Goal: Task Accomplishment & Management: Complete application form

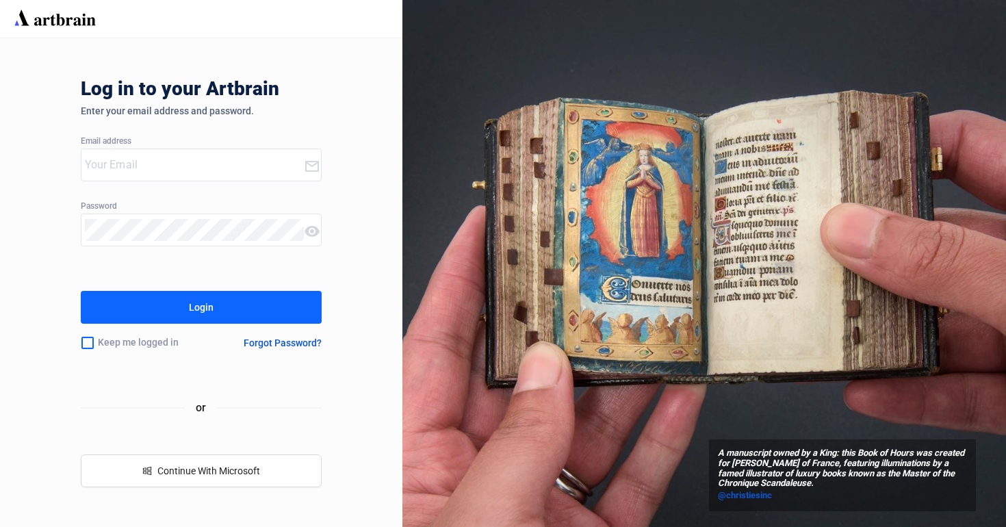
type input "[EMAIL_ADDRESS][DOMAIN_NAME]"
click at [180, 316] on button "Login" at bounding box center [202, 307] width 242 height 33
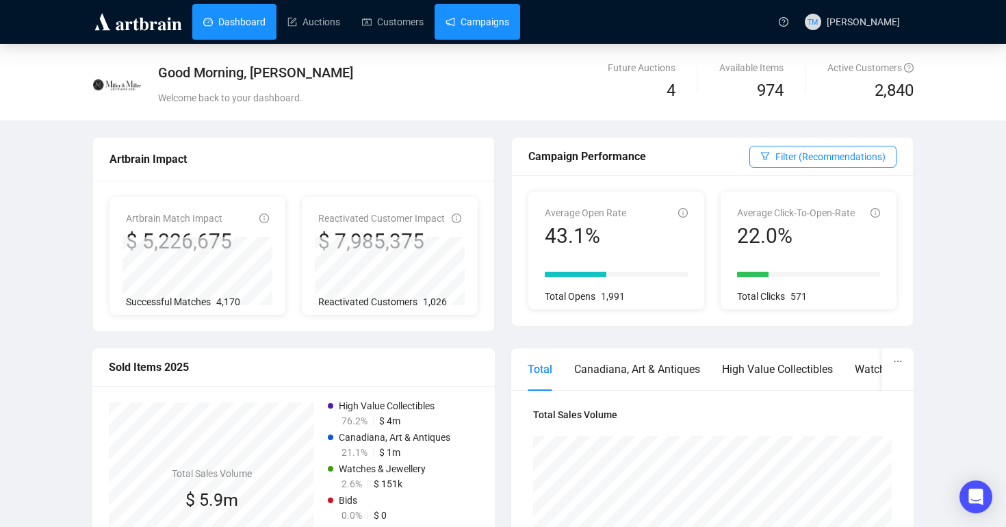
click at [478, 21] on link "Campaigns" at bounding box center [478, 22] width 64 height 36
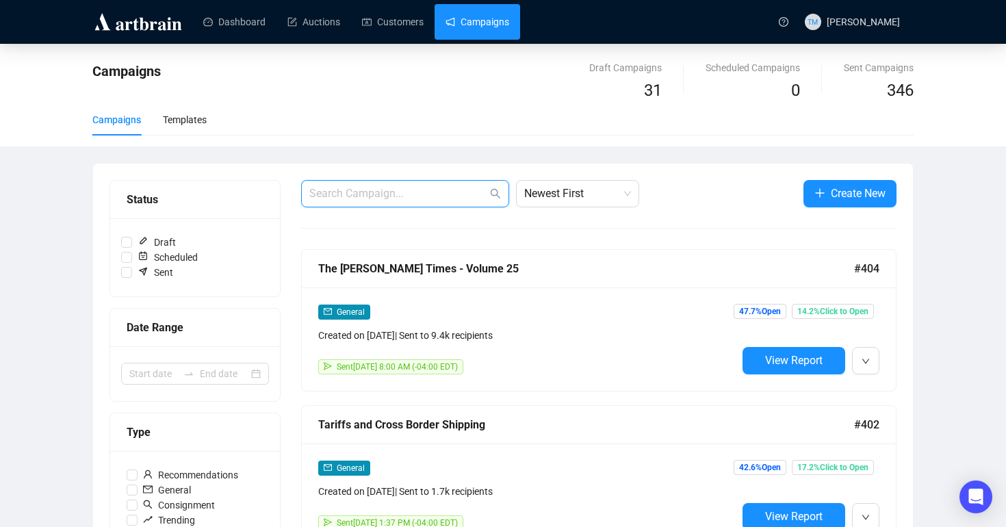
click at [382, 198] on input "text" at bounding box center [398, 193] width 178 height 16
type input "bno"
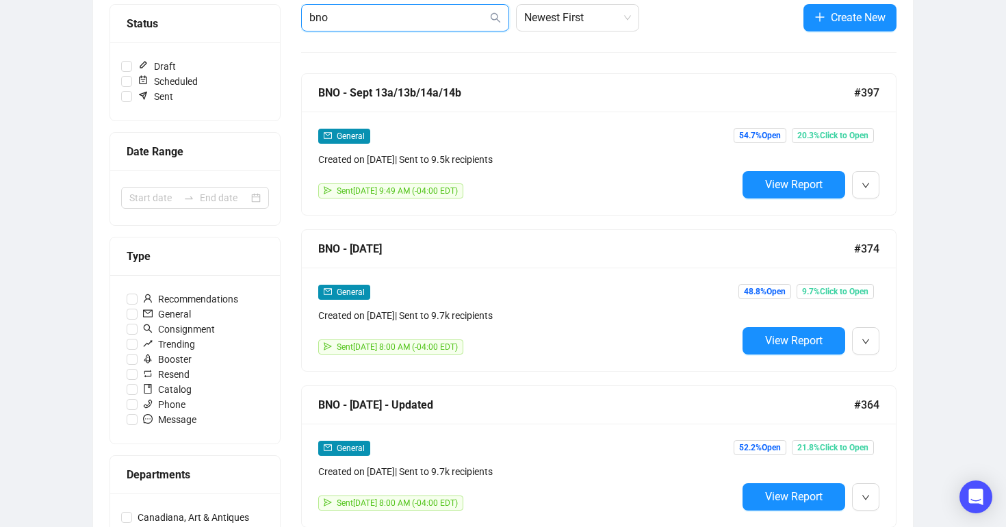
scroll to position [177, 0]
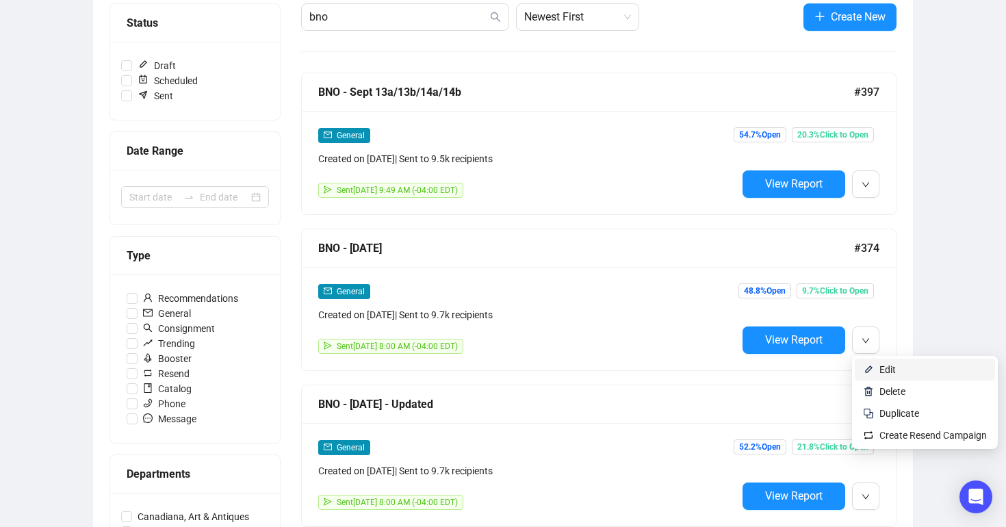
click at [886, 372] on span "Edit" at bounding box center [888, 369] width 16 height 11
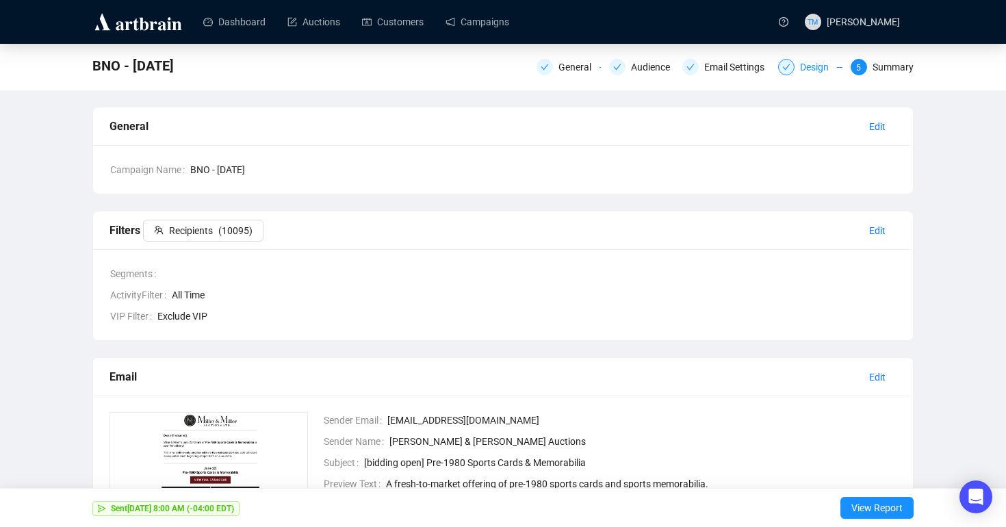
click at [804, 64] on div "Design" at bounding box center [818, 67] width 37 height 16
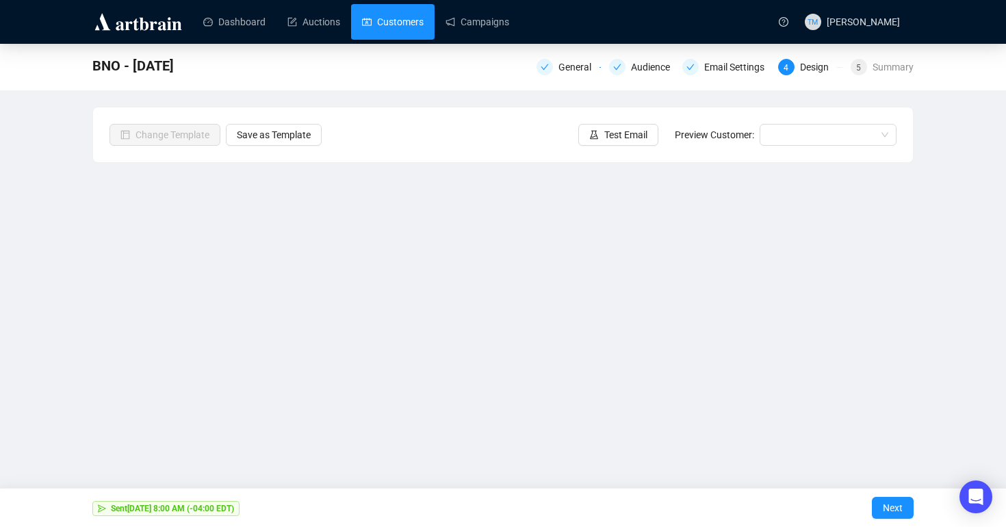
click at [397, 29] on link "Customers" at bounding box center [393, 22] width 62 height 36
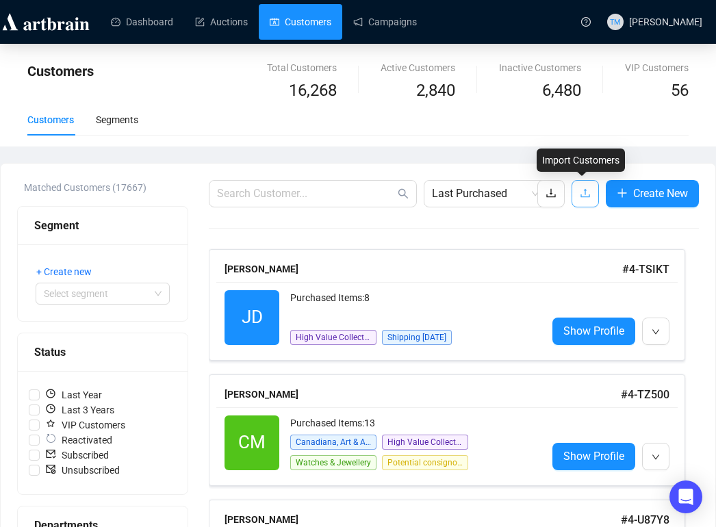
click at [574, 196] on button "button" at bounding box center [585, 193] width 27 height 27
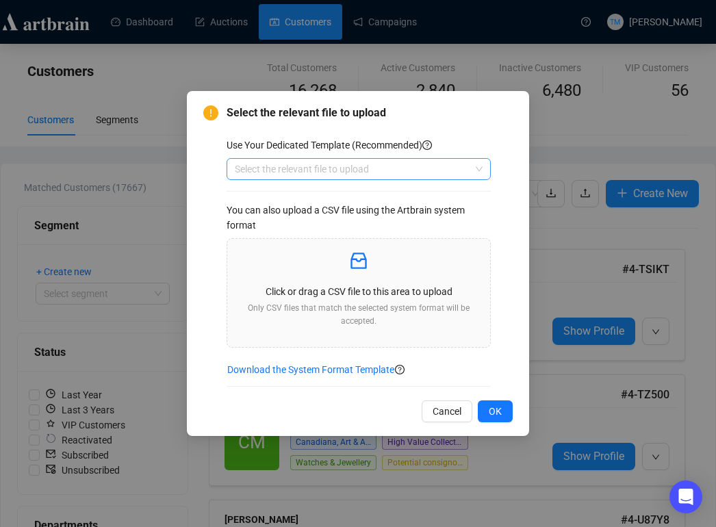
click at [387, 171] on input "search" at bounding box center [352, 169] width 235 height 21
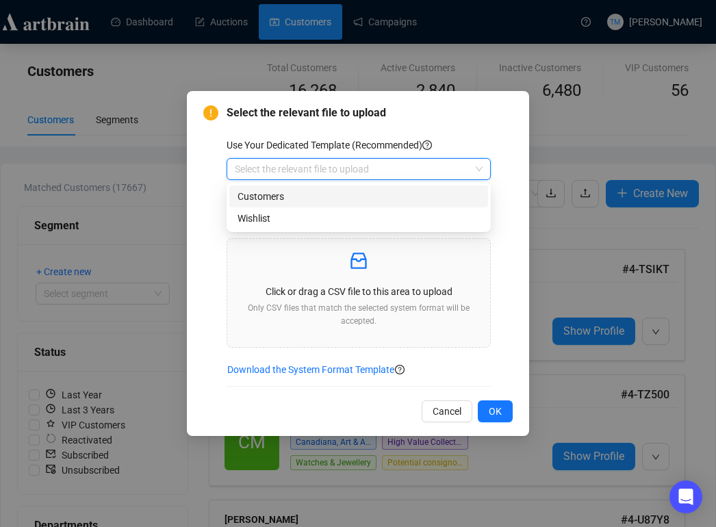
click at [387, 196] on div "Customers" at bounding box center [359, 196] width 242 height 15
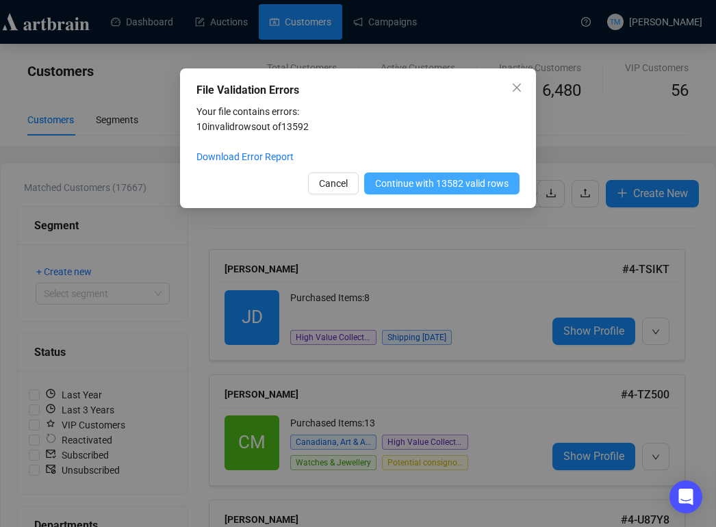
click at [493, 181] on span "Continue with 13582 valid rows" at bounding box center [441, 183] width 133 height 15
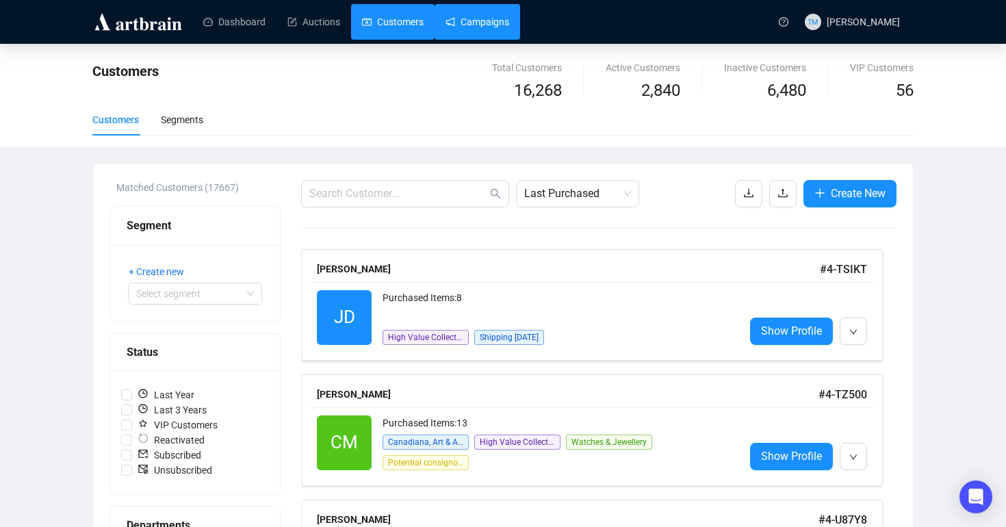
click at [497, 20] on link "Campaigns" at bounding box center [478, 22] width 64 height 36
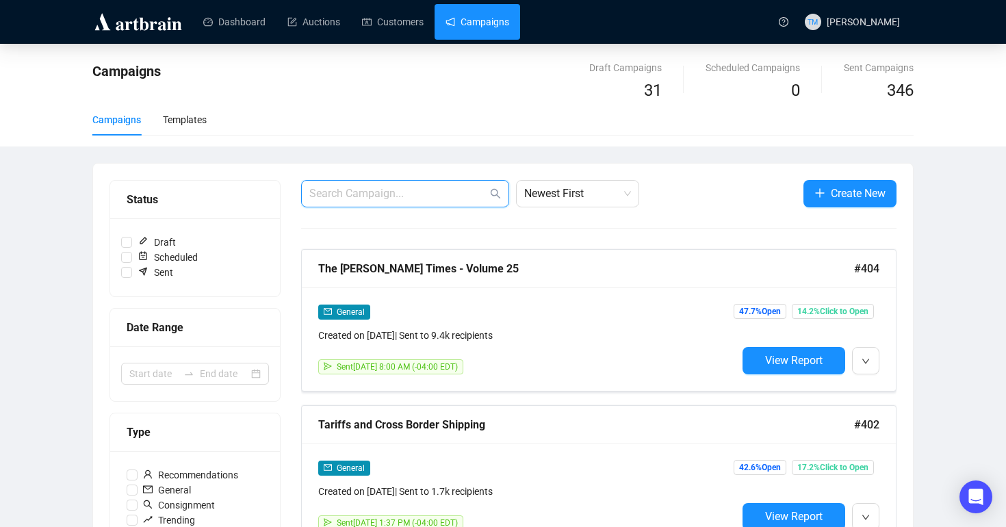
click at [398, 194] on input "text" at bounding box center [398, 193] width 178 height 16
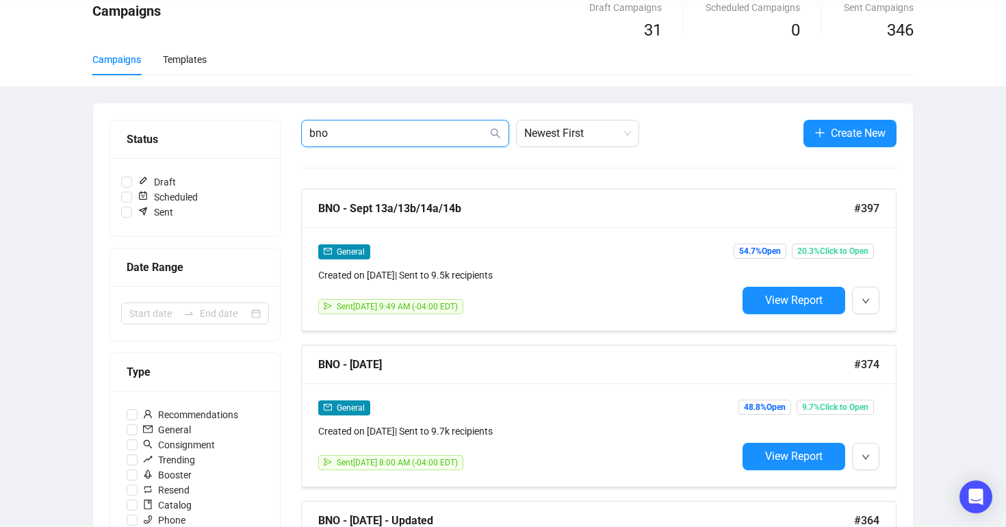
scroll to position [92, 0]
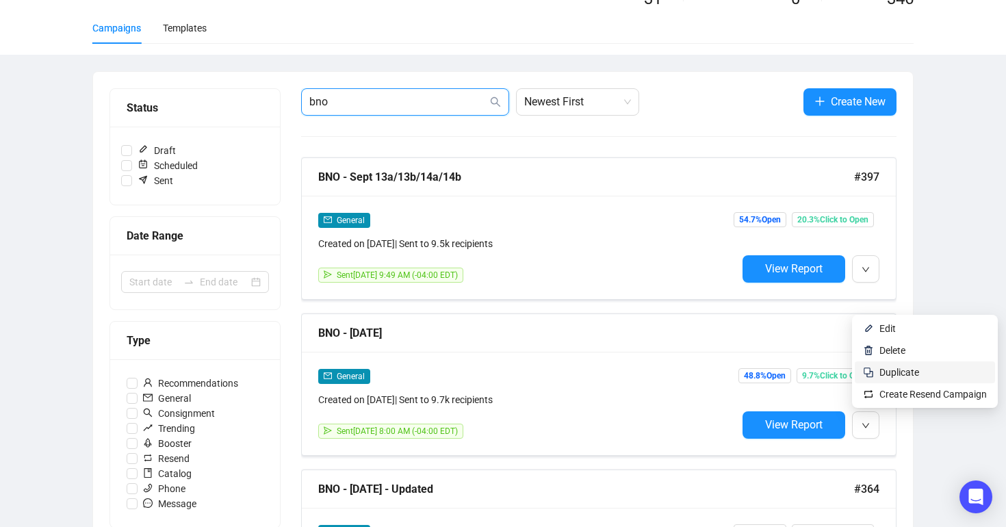
type input "bno"
click at [902, 377] on span "Duplicate" at bounding box center [900, 372] width 40 height 11
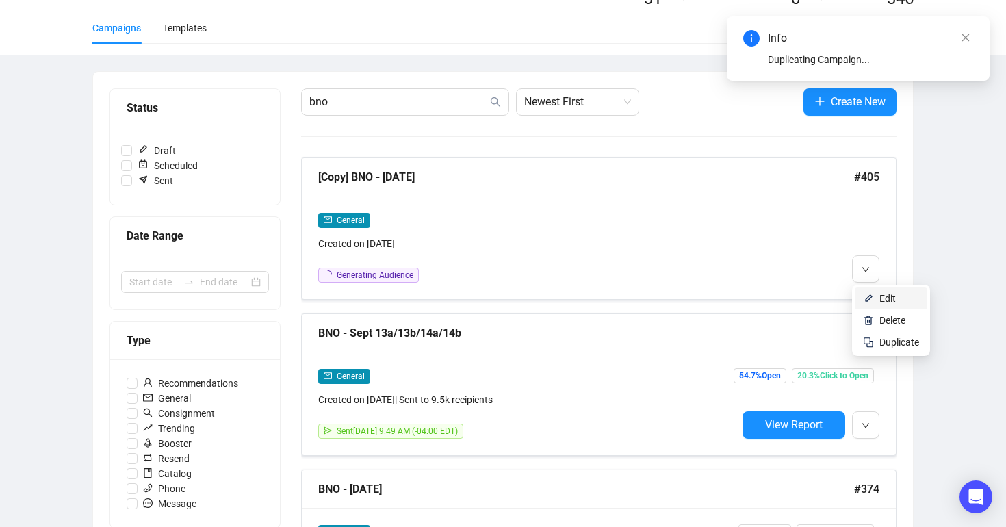
click at [871, 303] on img at bounding box center [868, 298] width 11 height 11
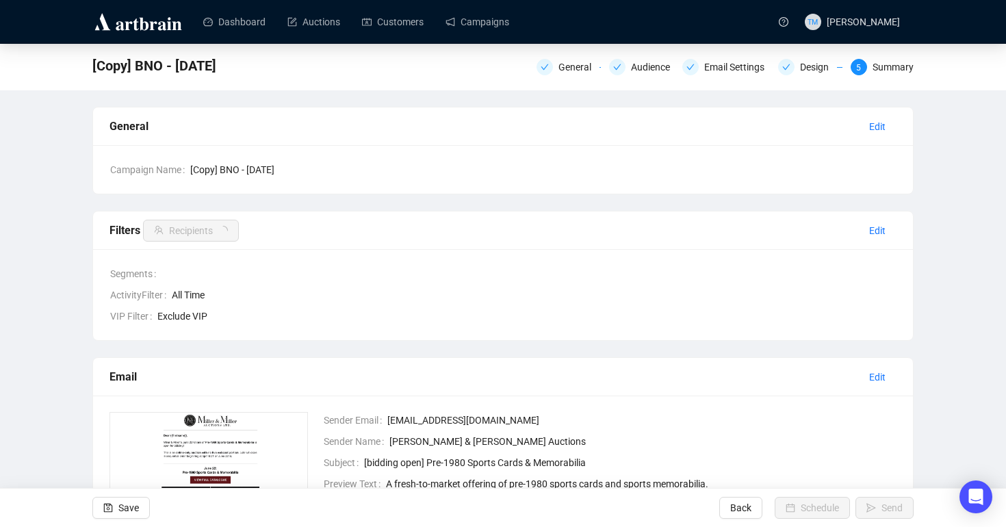
click at [557, 57] on div "General Audience Email Settings Design 5 Summary" at bounding box center [725, 65] width 377 height 19
click at [559, 63] on div "General" at bounding box center [579, 67] width 41 height 16
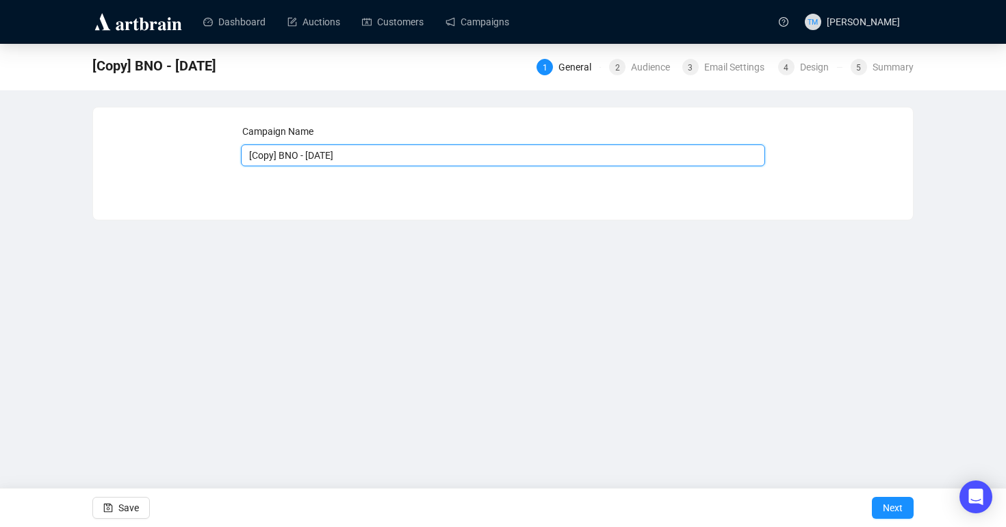
drag, startPoint x: 283, startPoint y: 157, endPoint x: 213, endPoint y: 157, distance: 69.8
click at [214, 157] on div "Campaign Name [Copy] BNO - [DATE] Save Next" at bounding box center [503, 153] width 787 height 59
drag, startPoint x: 334, startPoint y: 158, endPoint x: 279, endPoint y: 158, distance: 54.8
click at [279, 158] on input "BNO - [DATE]" at bounding box center [503, 155] width 525 height 22
type input "BNO - [DATE]"
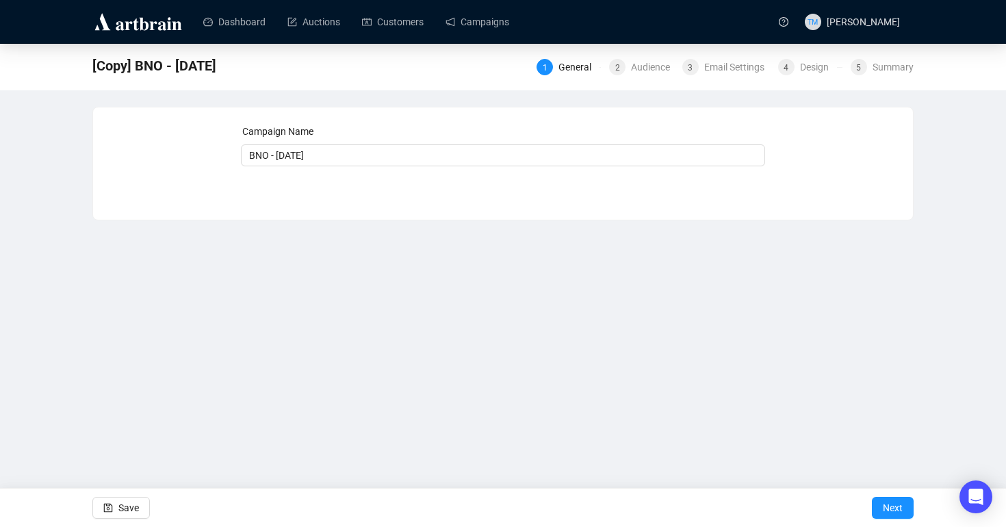
click at [780, 396] on div "Dashboard Auctions Customers Campaigns TM [PERSON_NAME] [Copy] BNO - [DATE] 1 G…" at bounding box center [503, 263] width 1006 height 527
click at [889, 506] on span "Next" at bounding box center [893, 508] width 20 height 38
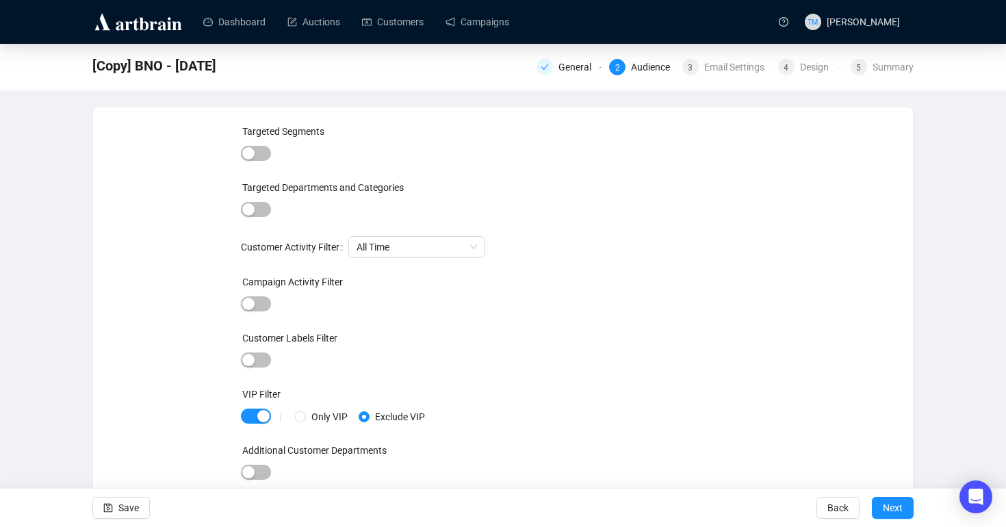
click at [889, 506] on span "Next" at bounding box center [893, 508] width 20 height 38
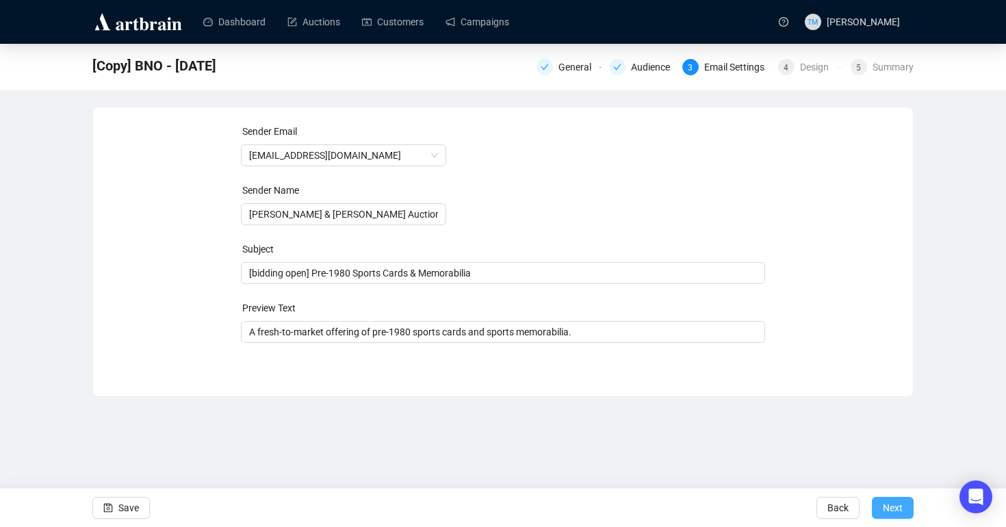
click at [898, 512] on span "Next" at bounding box center [893, 508] width 20 height 38
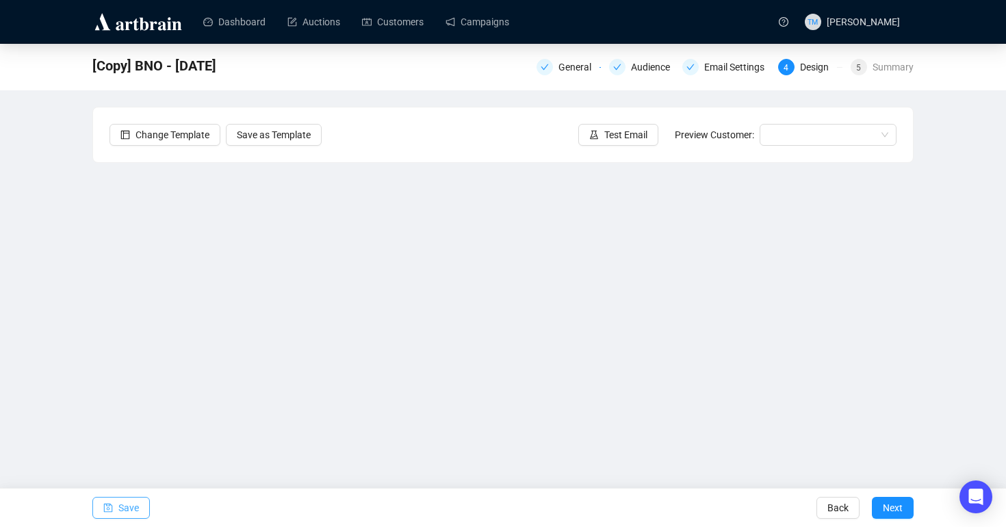
click at [120, 513] on span "Save" at bounding box center [128, 508] width 21 height 38
click at [114, 508] on button "Save" at bounding box center [120, 508] width 57 height 22
click at [112, 507] on icon "save" at bounding box center [108, 508] width 10 height 10
click at [136, 516] on span "Save" at bounding box center [128, 508] width 21 height 38
click at [628, 130] on span "Test Email" at bounding box center [625, 134] width 43 height 15
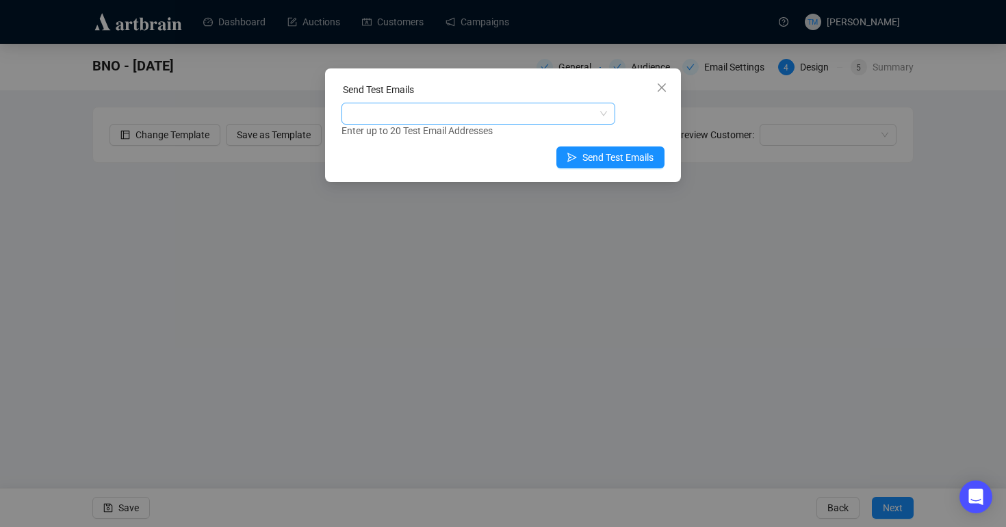
click at [544, 118] on div at bounding box center [471, 113] width 254 height 19
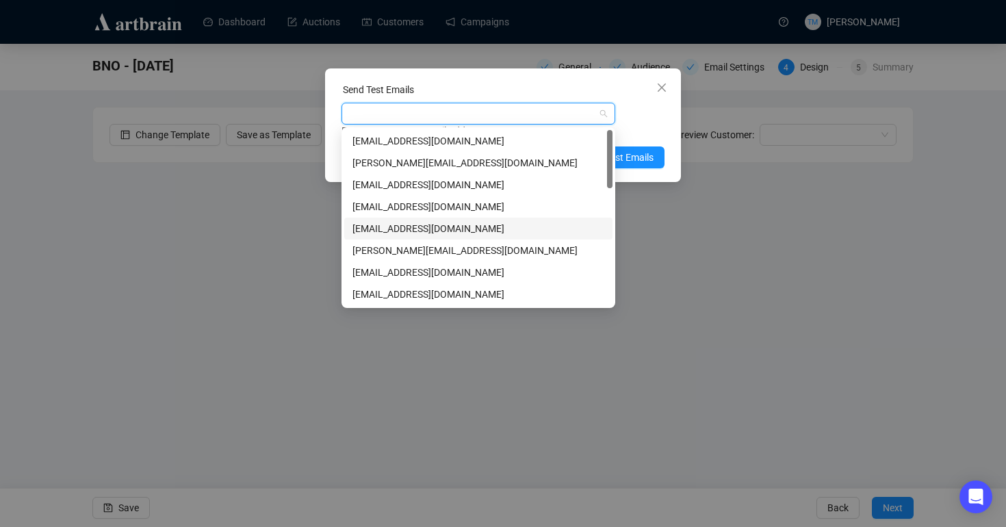
click at [390, 227] on div "[EMAIL_ADDRESS][DOMAIN_NAME]" at bounding box center [478, 228] width 252 height 15
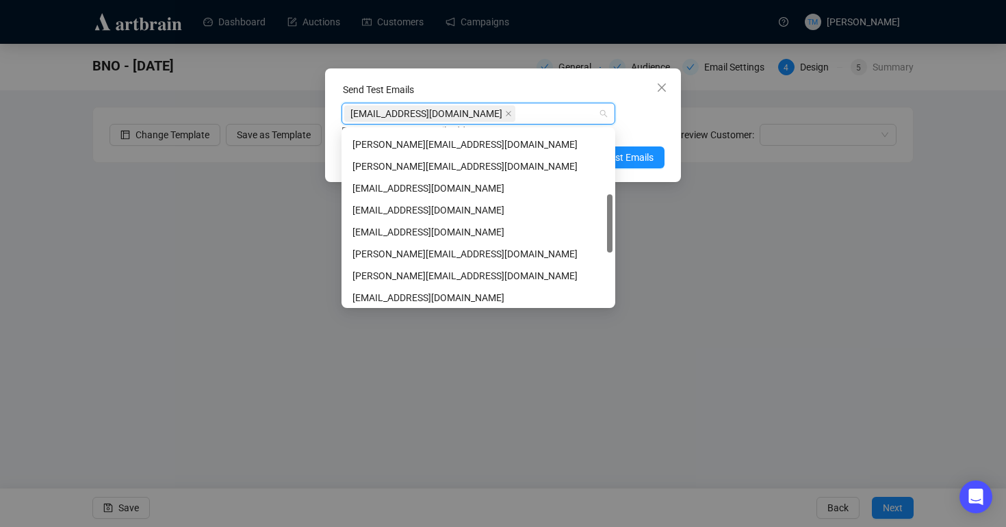
scroll to position [196, 0]
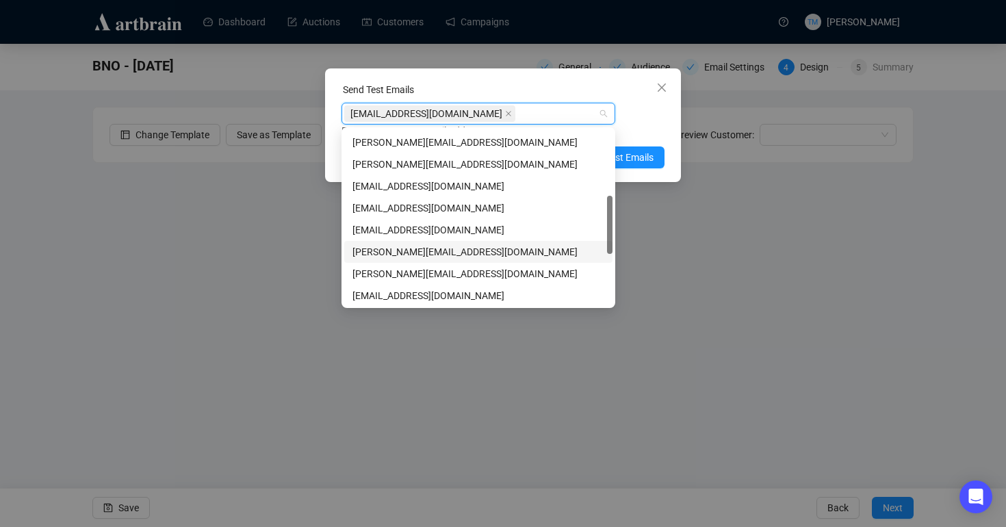
click at [372, 253] on div "[PERSON_NAME][EMAIL_ADDRESS][DOMAIN_NAME]" at bounding box center [478, 251] width 252 height 15
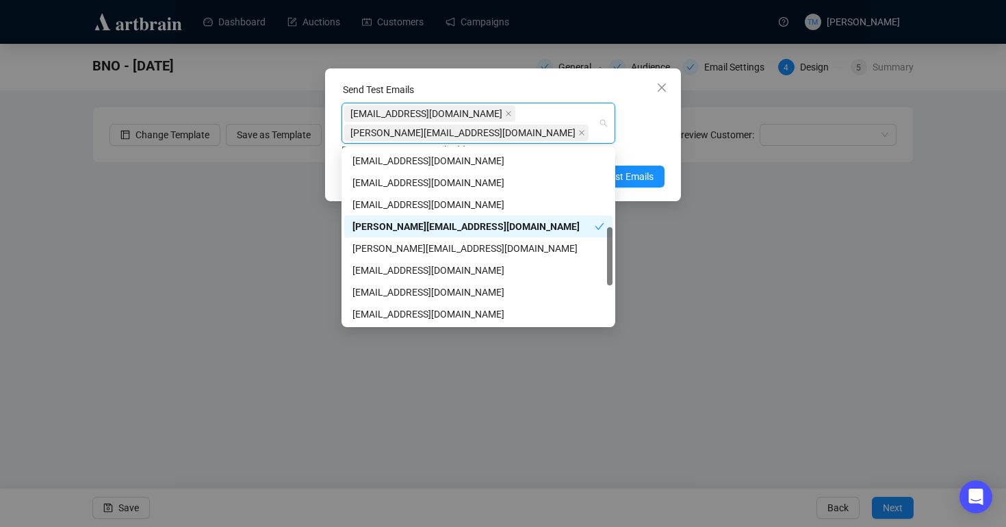
scroll to position [243, 0]
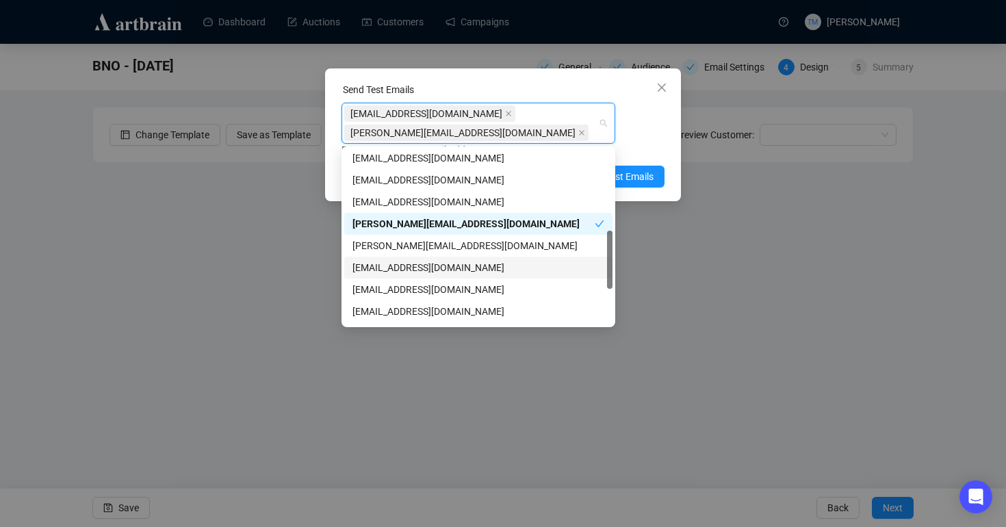
click at [371, 264] on div "[EMAIL_ADDRESS][DOMAIN_NAME]" at bounding box center [478, 267] width 252 height 15
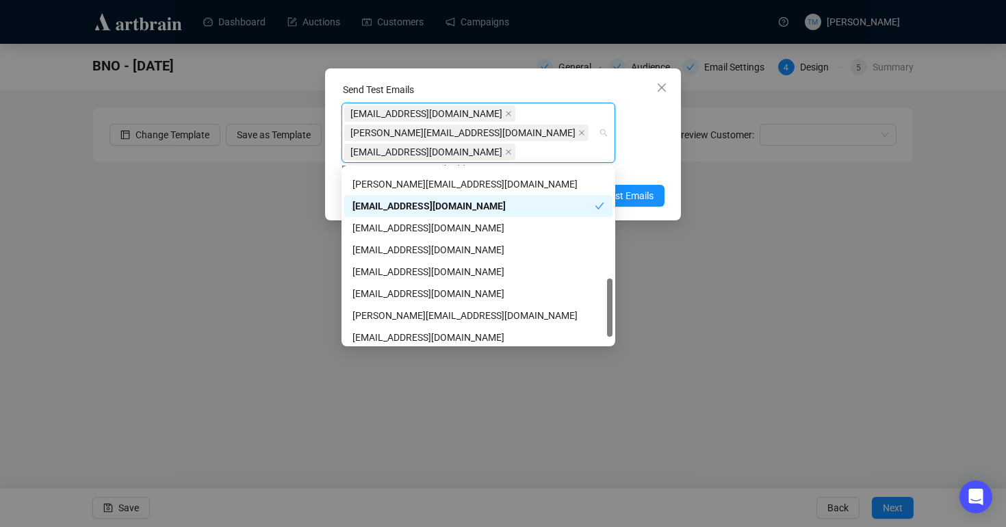
scroll to position [330, 0]
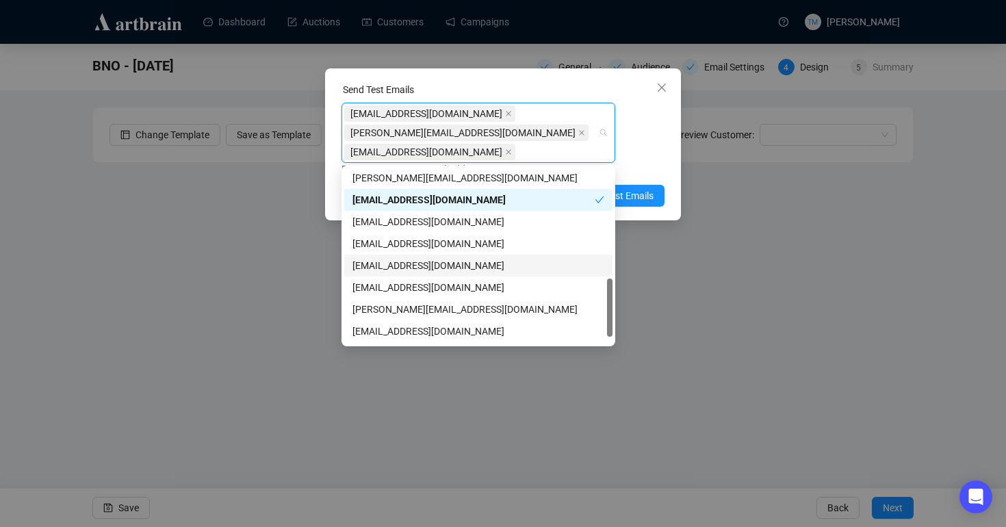
click at [372, 268] on div "[EMAIL_ADDRESS][DOMAIN_NAME]" at bounding box center [478, 265] width 252 height 15
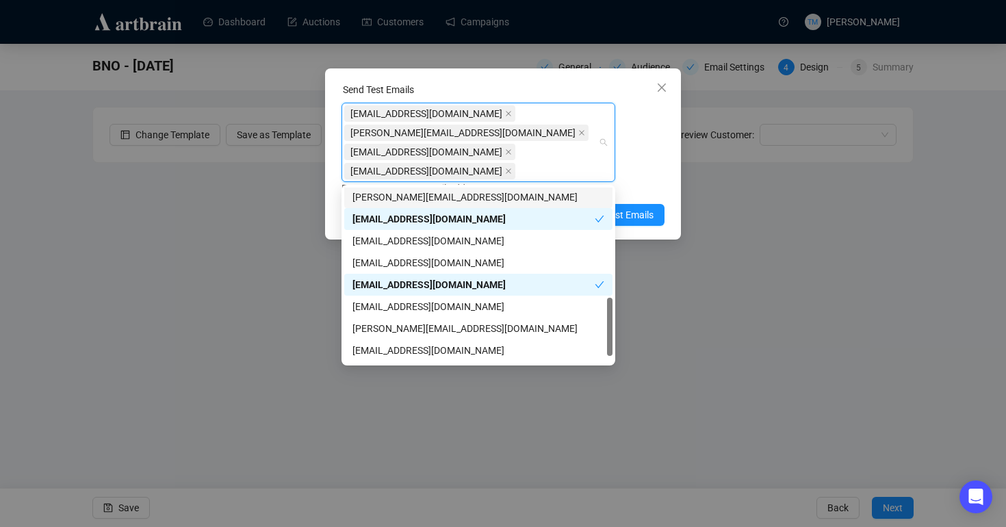
click at [650, 127] on div "[EMAIL_ADDRESS][DOMAIN_NAME] [PERSON_NAME][EMAIL_ADDRESS][DOMAIN_NAME] [EMAIL_A…" at bounding box center [503, 149] width 323 height 93
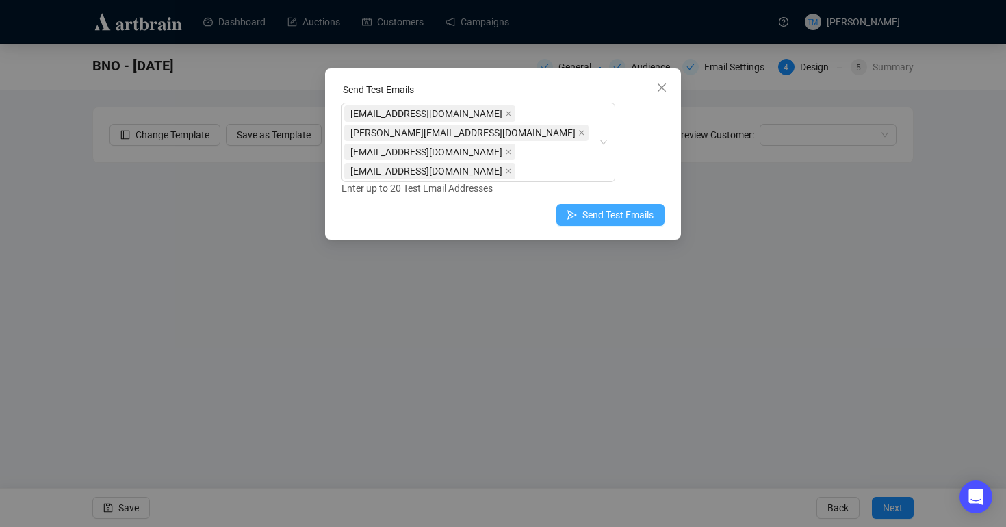
click at [582, 211] on span "Send Test Emails" at bounding box center [617, 214] width 71 height 15
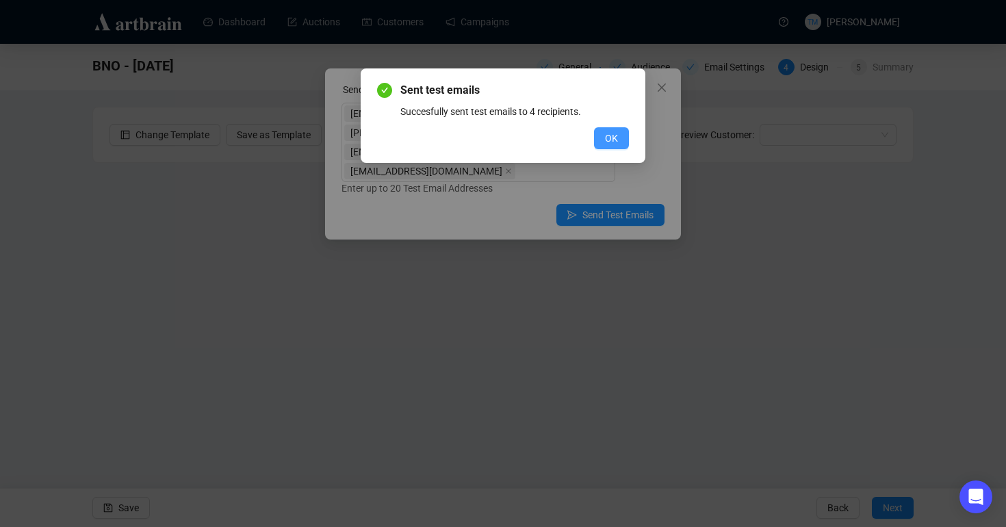
click at [613, 133] on span "OK" at bounding box center [611, 138] width 13 height 15
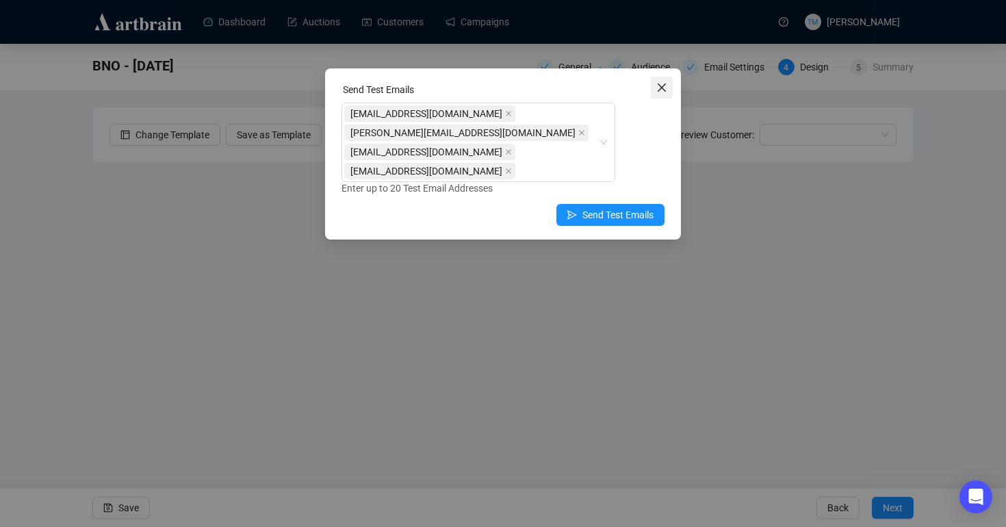
click at [667, 82] on icon "close" at bounding box center [661, 87] width 11 height 11
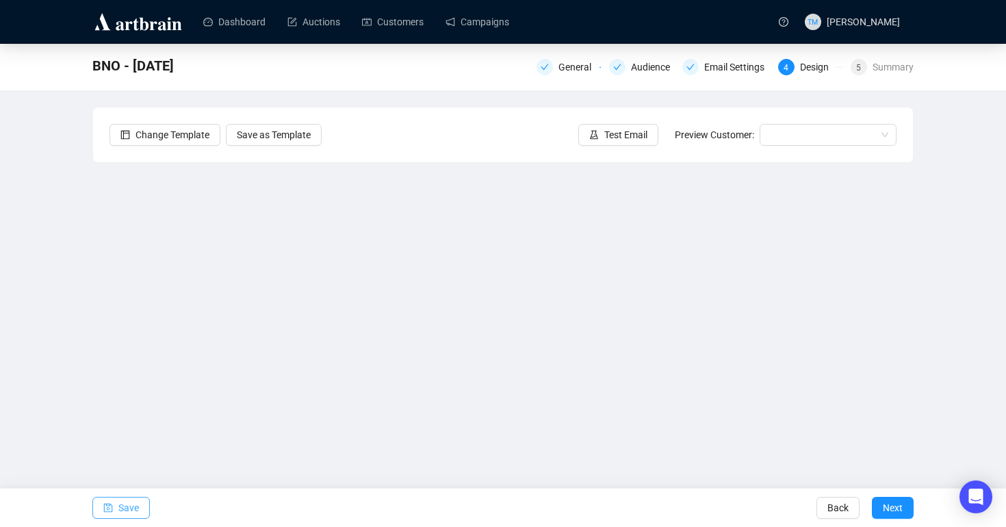
click at [133, 508] on span "Save" at bounding box center [128, 508] width 21 height 38
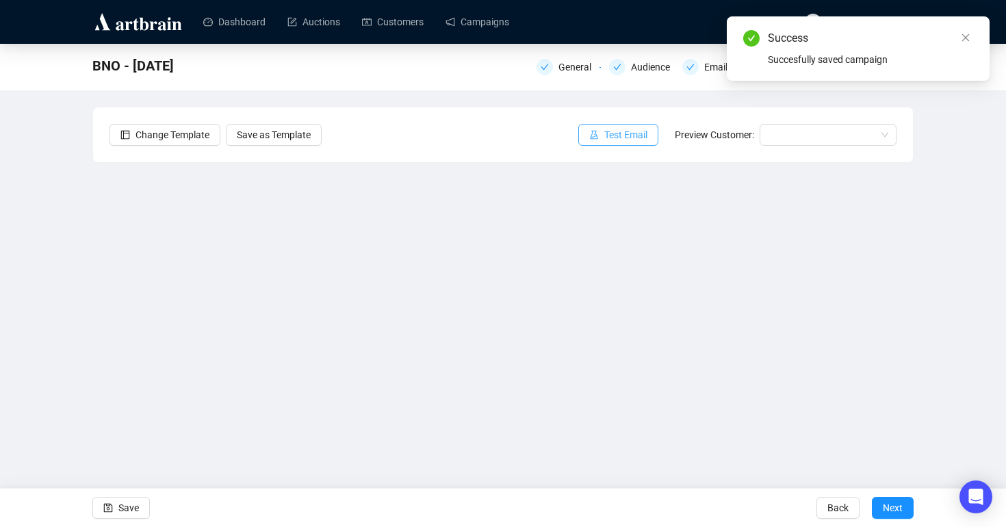
click at [604, 125] on button "Test Email" at bounding box center [618, 135] width 80 height 22
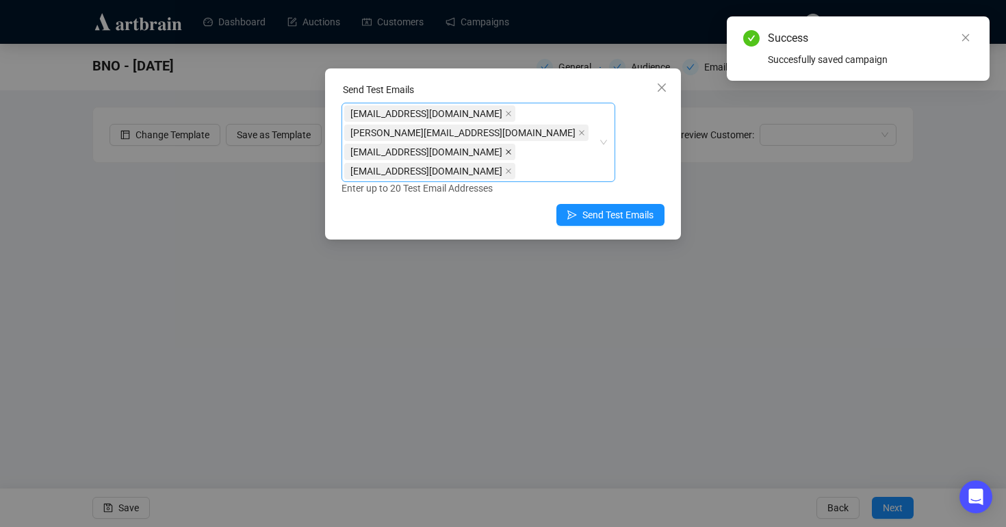
click at [511, 149] on icon "close" at bounding box center [508, 152] width 7 height 7
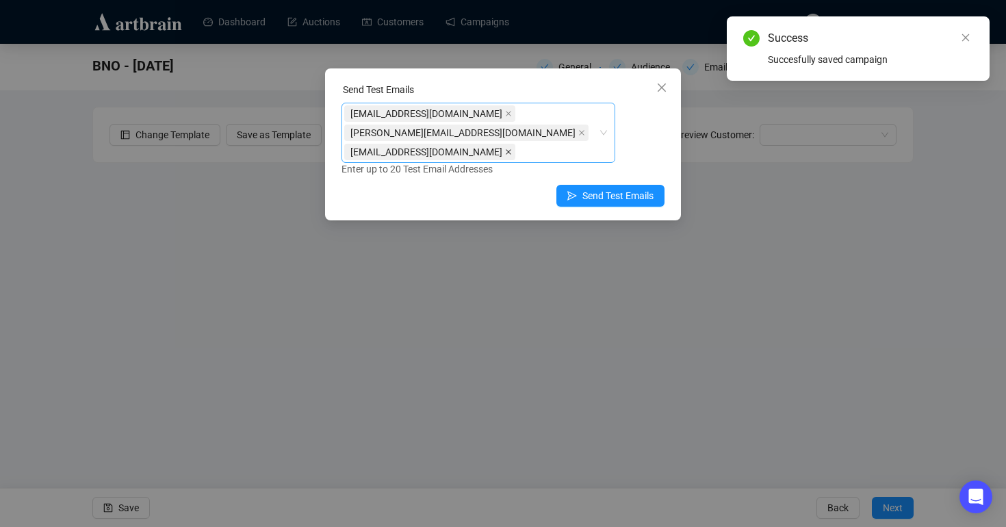
click at [505, 153] on icon "close" at bounding box center [508, 152] width 7 height 7
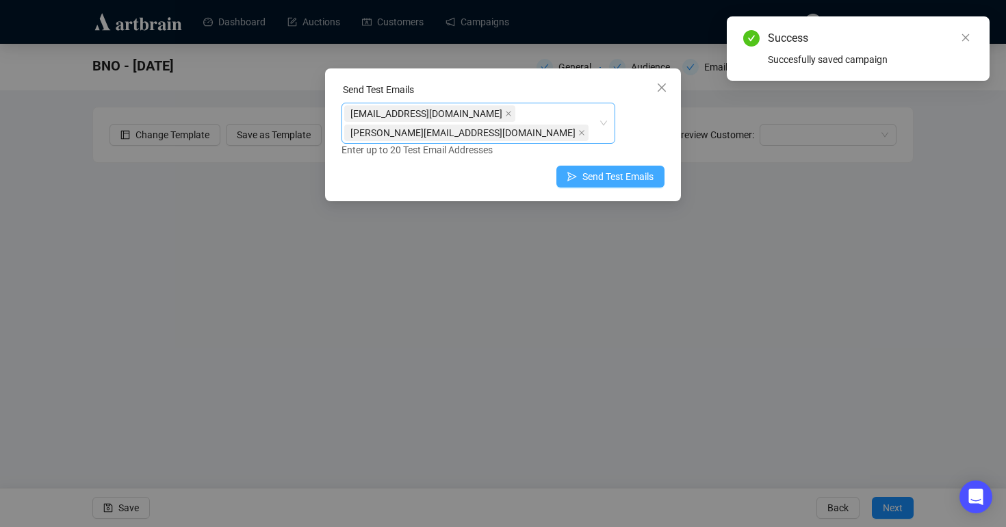
click at [597, 175] on span "Send Test Emails" at bounding box center [617, 176] width 71 height 15
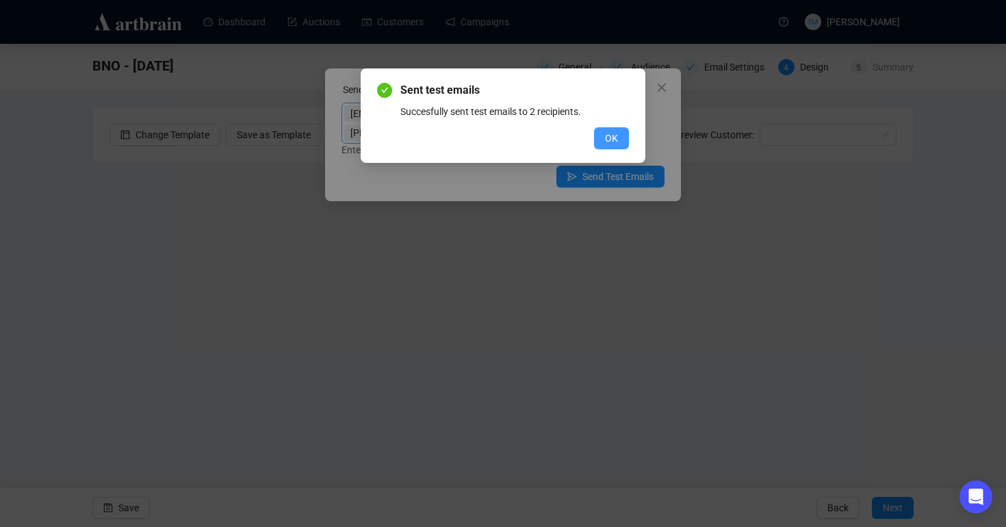
click at [613, 139] on span "OK" at bounding box center [611, 138] width 13 height 15
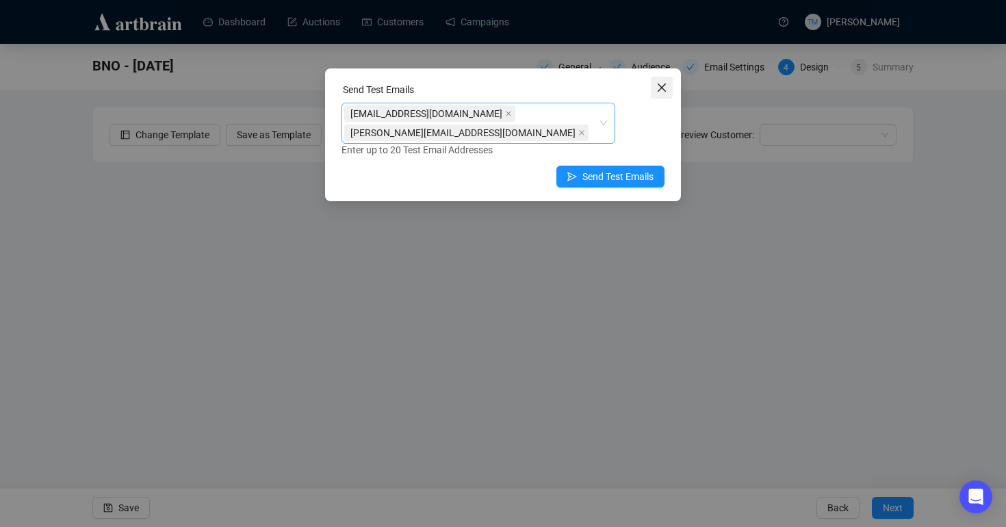
click at [660, 84] on icon "close" at bounding box center [661, 87] width 11 height 11
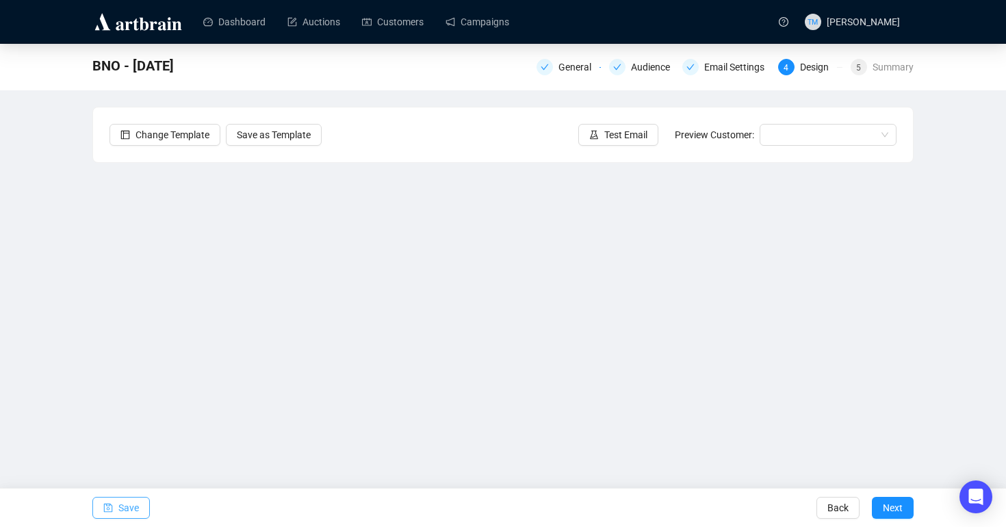
click at [101, 506] on button "Save" at bounding box center [120, 508] width 57 height 22
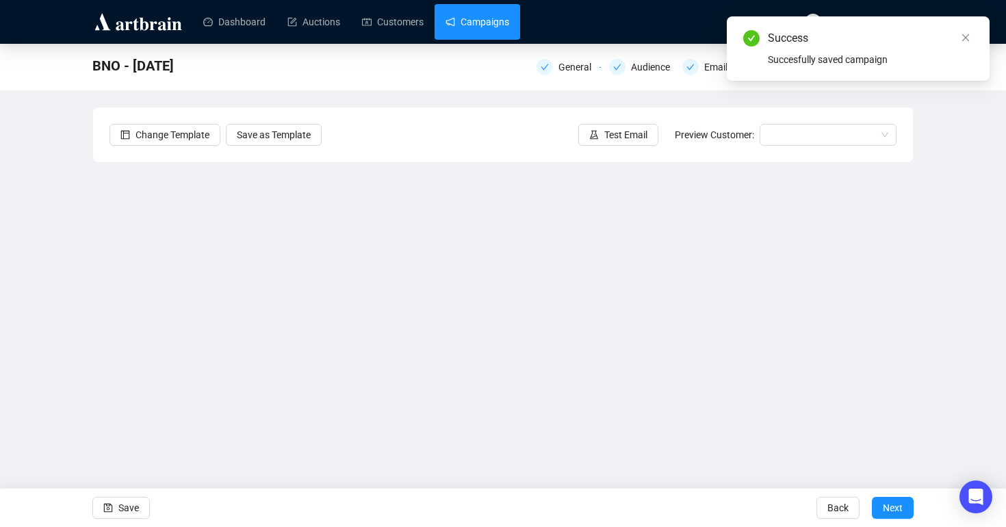
click at [483, 12] on link "Campaigns" at bounding box center [478, 22] width 64 height 36
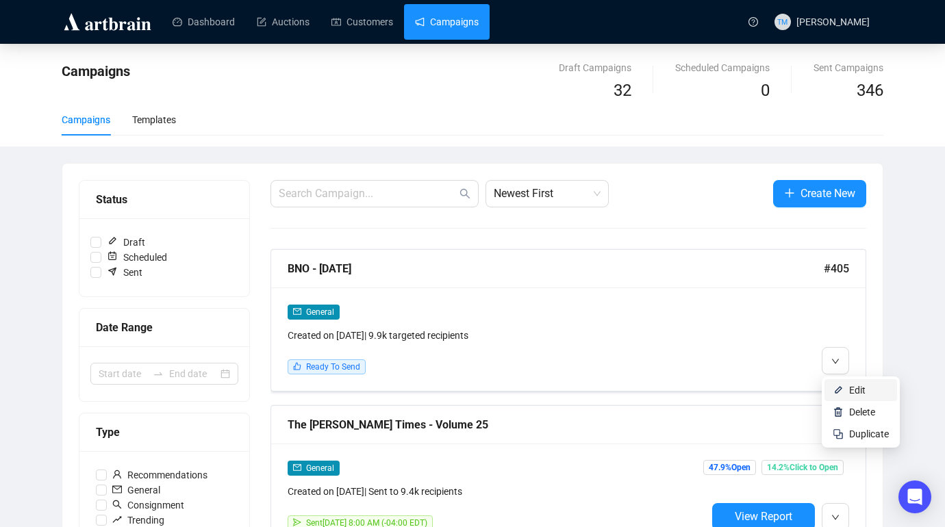
click at [835, 393] on img at bounding box center [837, 390] width 11 height 11
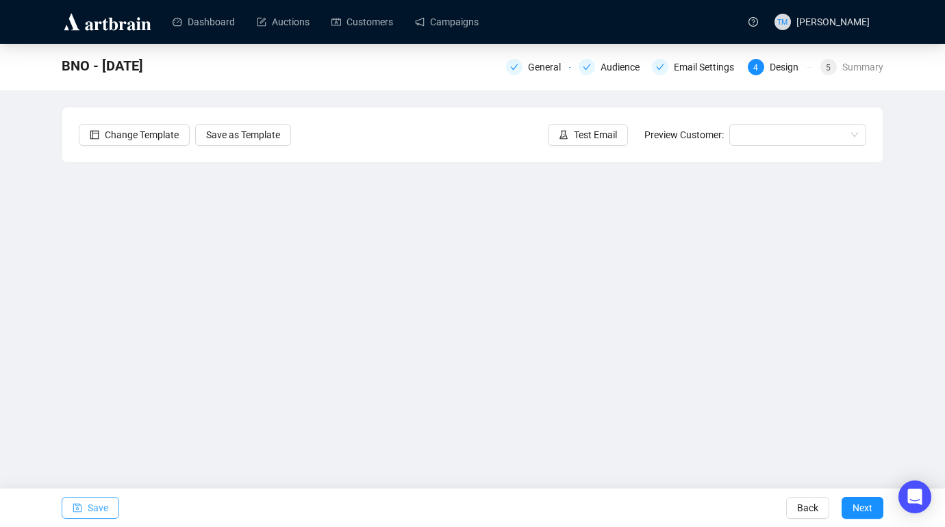
click at [90, 512] on span "Save" at bounding box center [98, 508] width 21 height 38
click at [589, 123] on div "Change Template Save as Template Test Email Preview Customer:" at bounding box center [472, 134] width 820 height 55
click at [589, 127] on span "Test Email" at bounding box center [595, 134] width 43 height 15
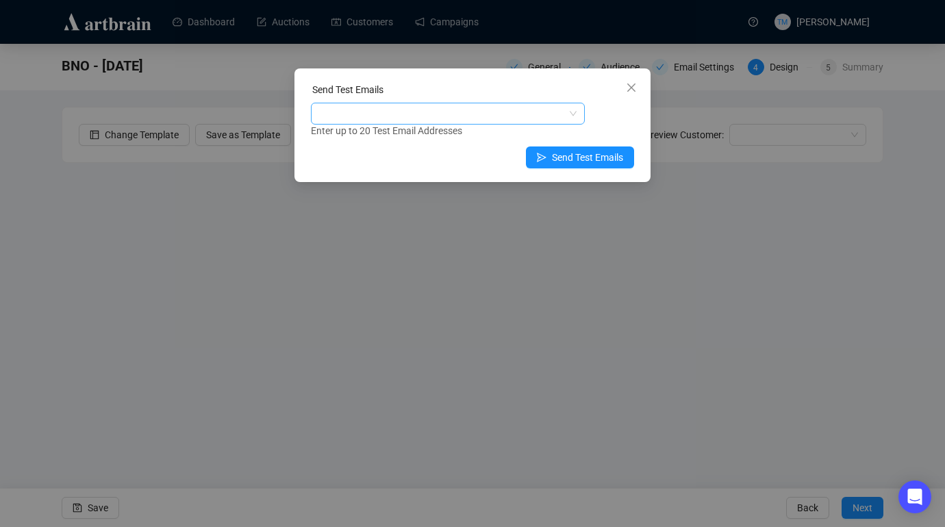
click at [426, 113] on div at bounding box center [440, 113] width 254 height 19
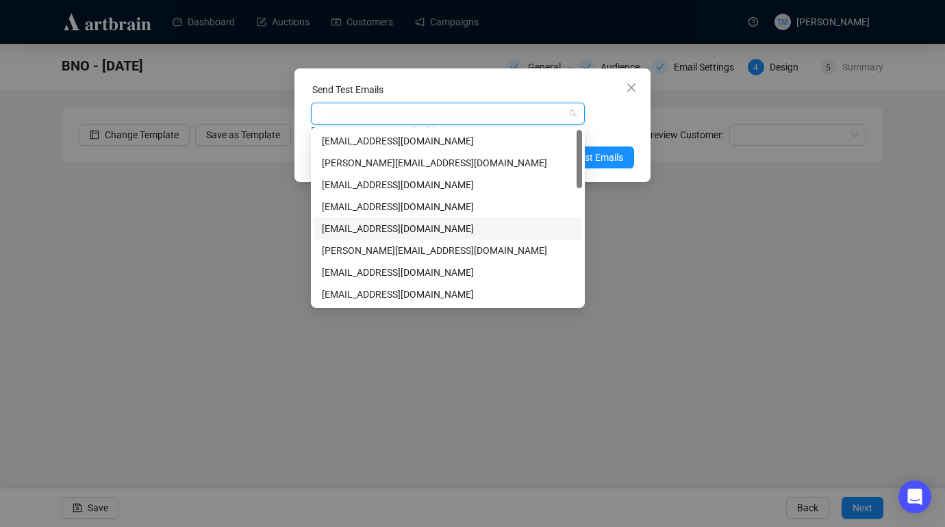
click at [391, 224] on div "[EMAIL_ADDRESS][DOMAIN_NAME]" at bounding box center [448, 228] width 252 height 15
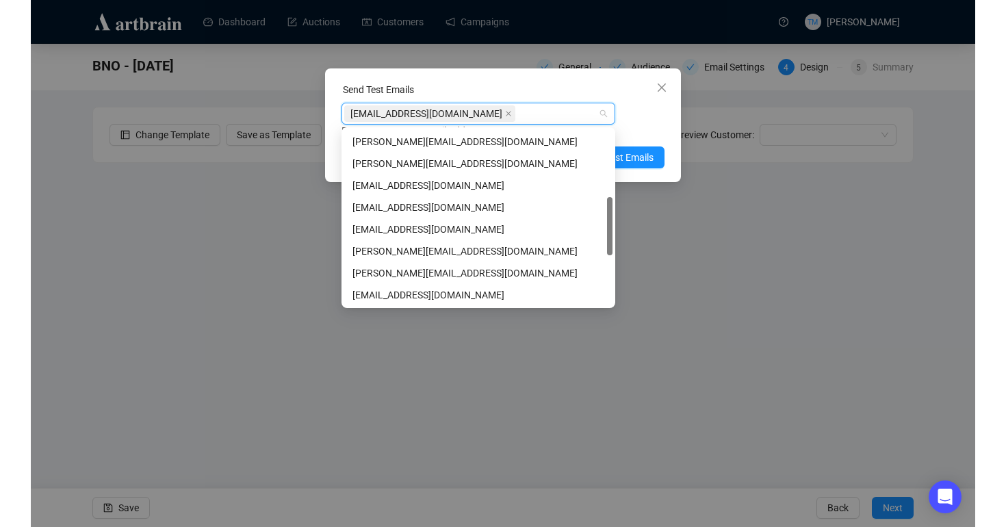
scroll to position [209, 0]
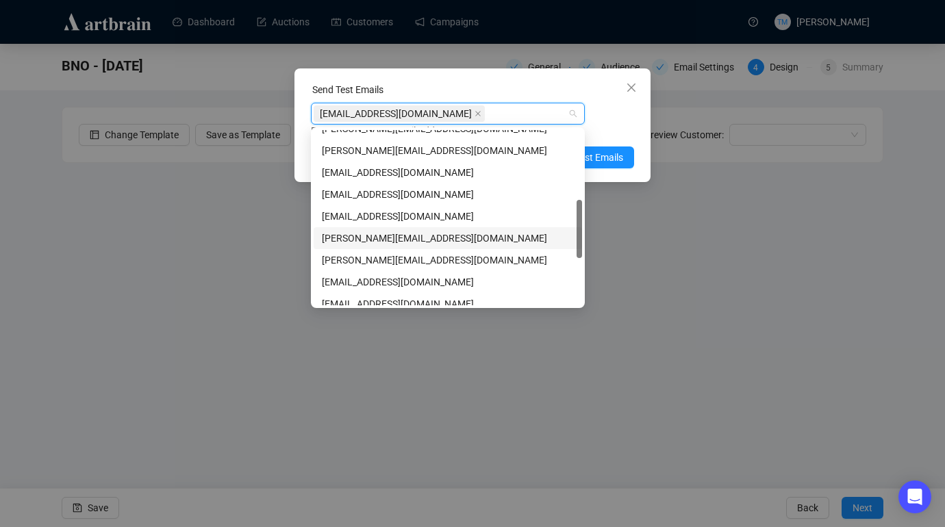
click at [388, 241] on div "[PERSON_NAME][EMAIL_ADDRESS][DOMAIN_NAME]" at bounding box center [448, 238] width 252 height 15
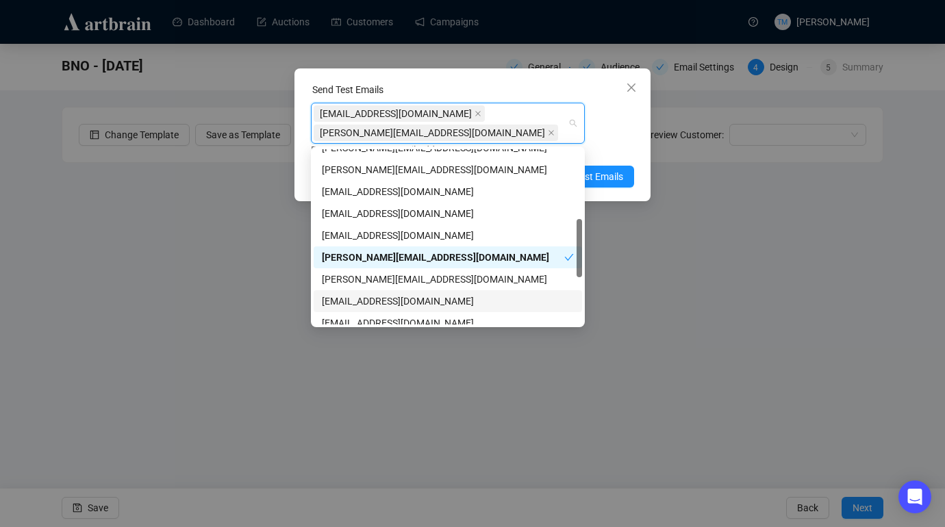
click at [372, 303] on div "[EMAIL_ADDRESS][DOMAIN_NAME]" at bounding box center [448, 301] width 252 height 15
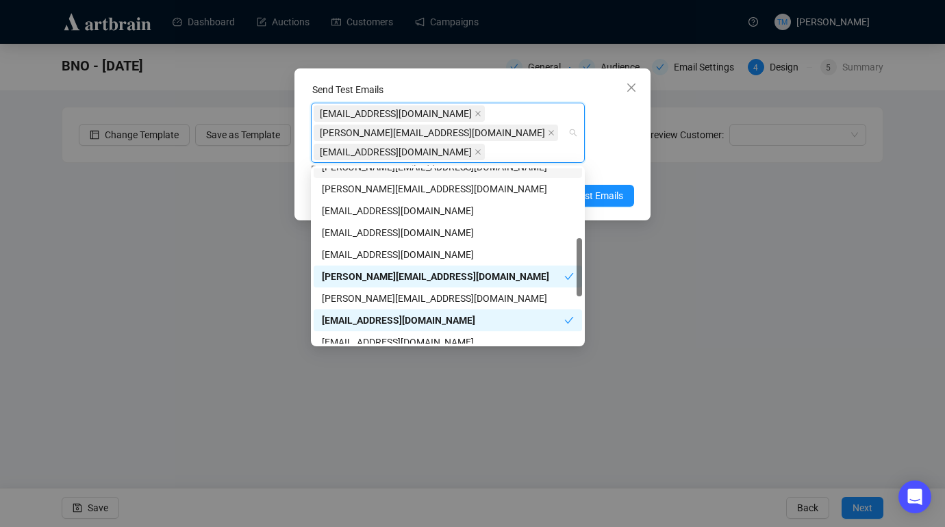
click at [598, 162] on div "Enter up to 20 Test Email Addresses" at bounding box center [472, 170] width 323 height 16
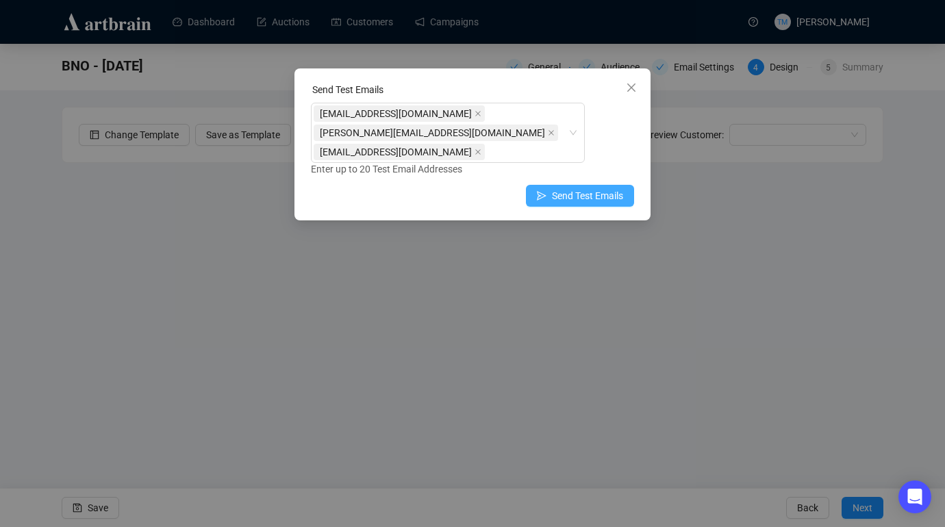
click at [585, 194] on span "Send Test Emails" at bounding box center [587, 195] width 71 height 15
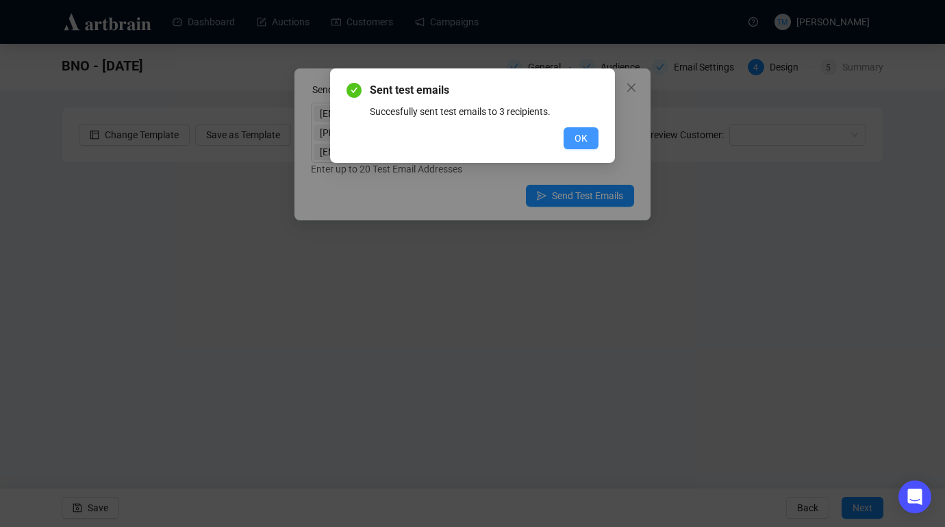
click at [574, 135] on span "OK" at bounding box center [580, 138] width 13 height 15
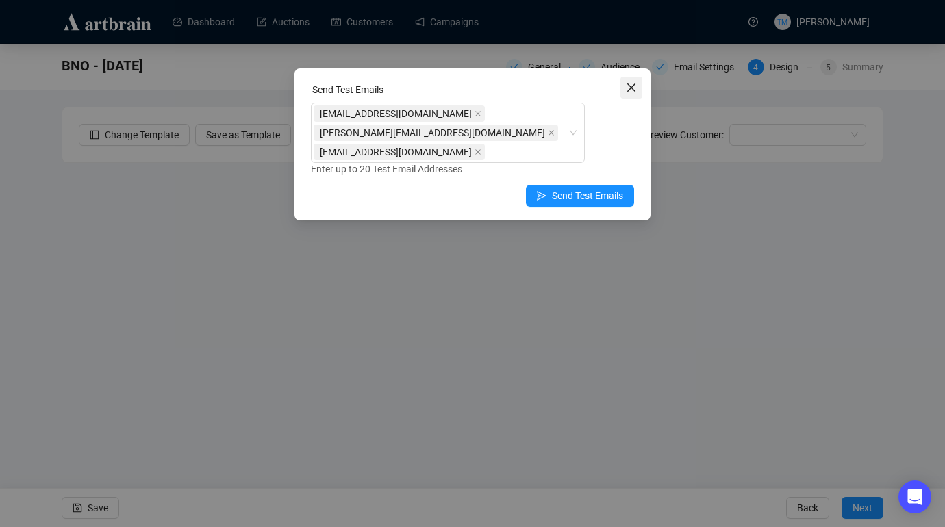
click at [628, 84] on icon "close" at bounding box center [631, 87] width 11 height 11
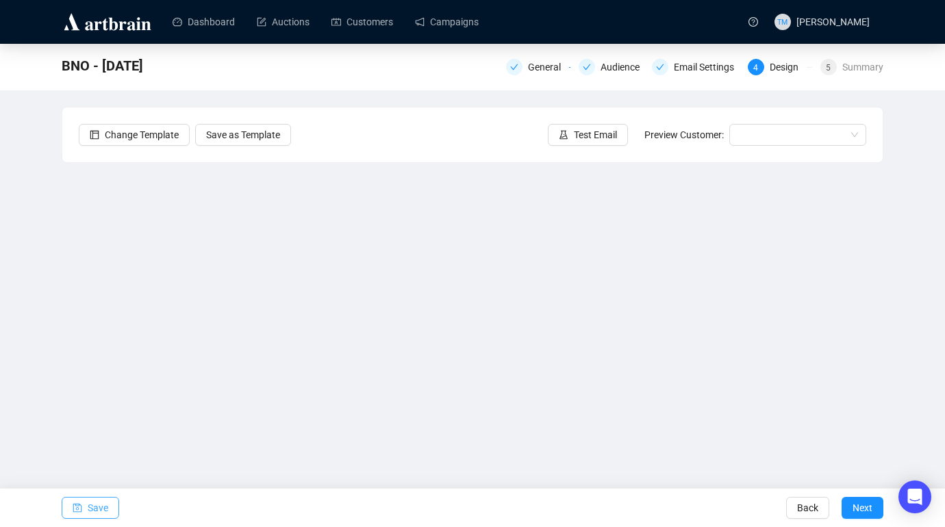
click at [96, 504] on span "Save" at bounding box center [98, 508] width 21 height 38
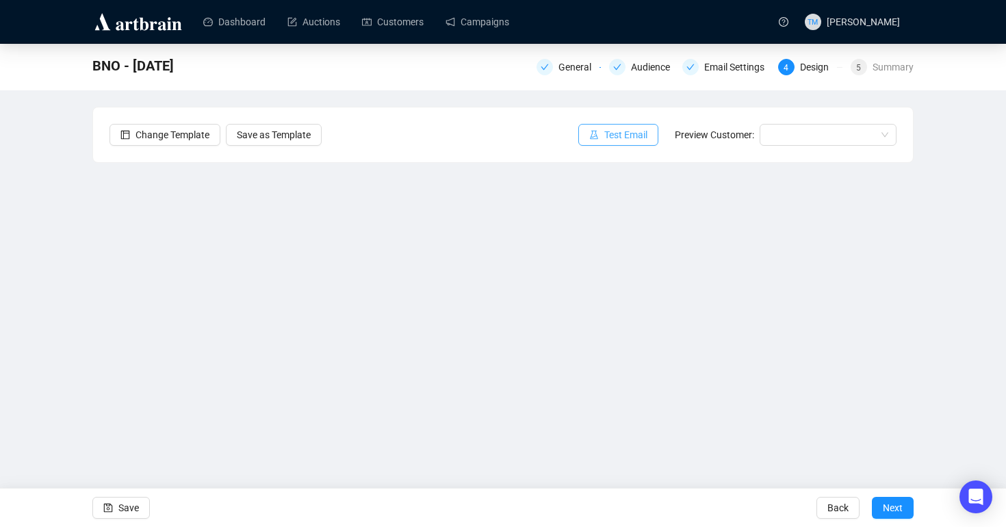
click at [629, 129] on span "Test Email" at bounding box center [625, 134] width 43 height 15
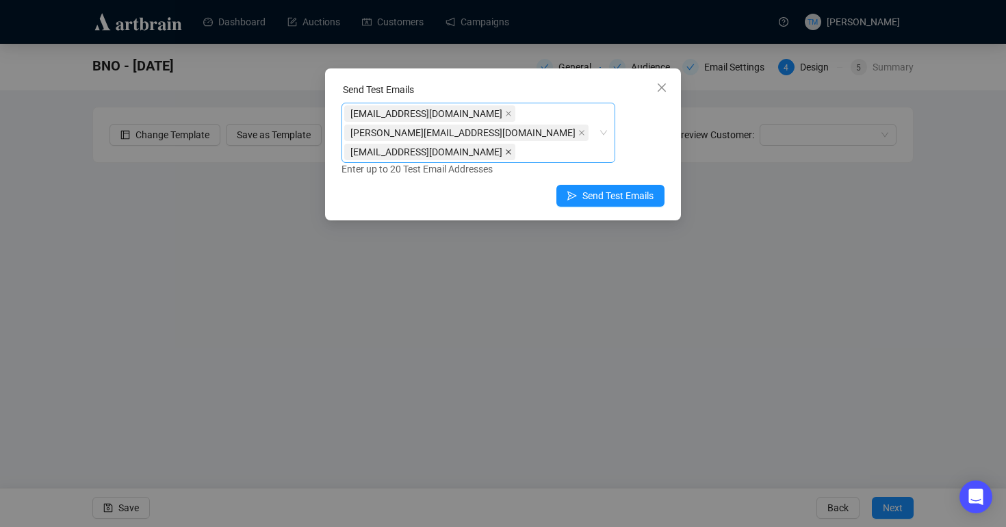
click at [512, 151] on icon "close" at bounding box center [508, 152] width 7 height 7
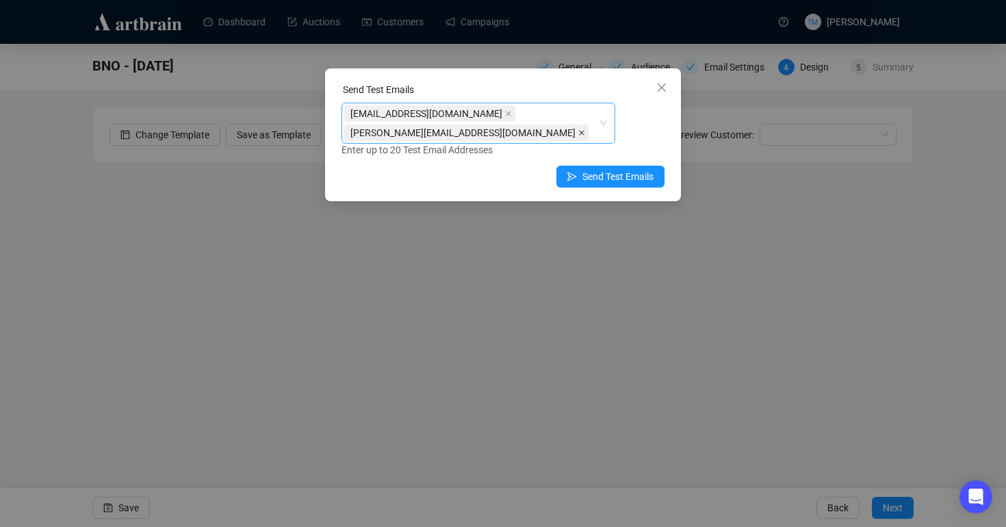
click at [578, 138] on span at bounding box center [581, 132] width 7 height 15
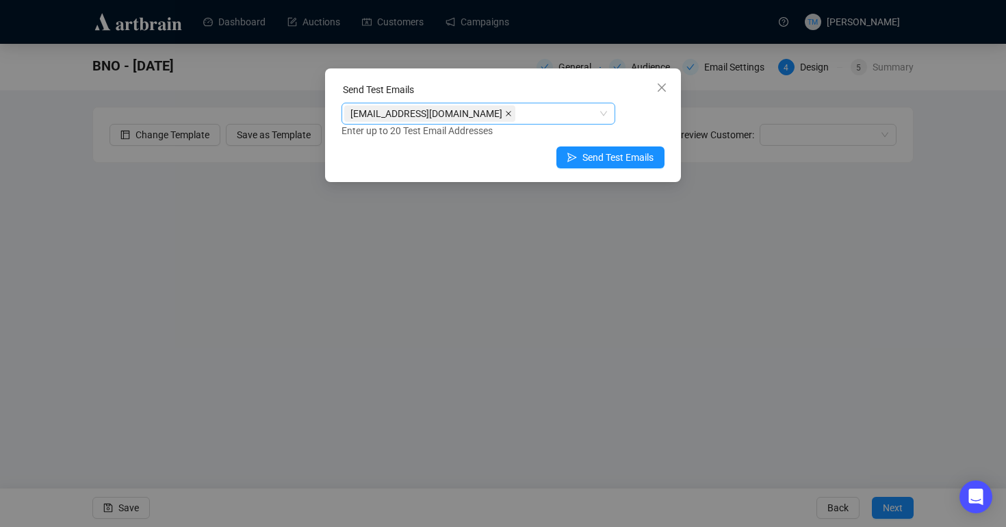
click at [512, 111] on icon "close" at bounding box center [508, 113] width 7 height 7
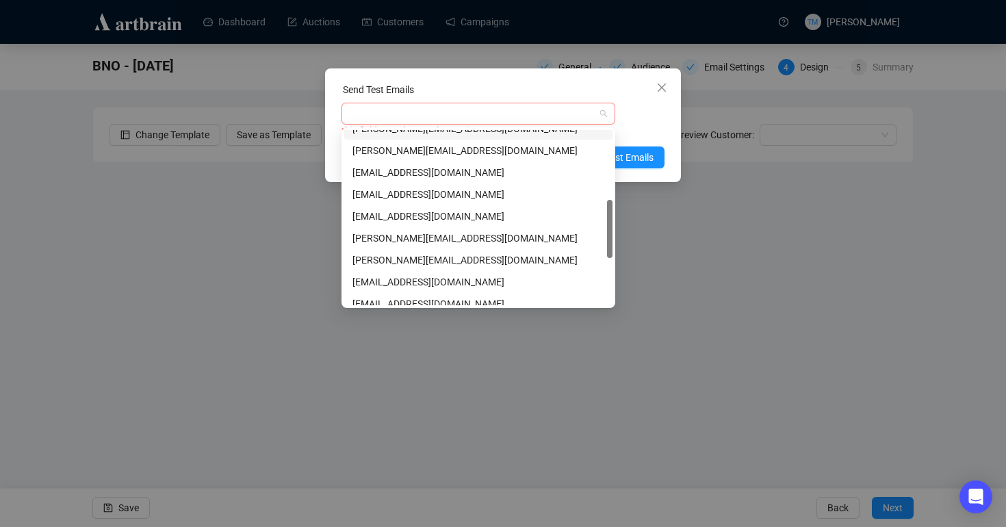
click at [533, 111] on div at bounding box center [471, 113] width 254 height 19
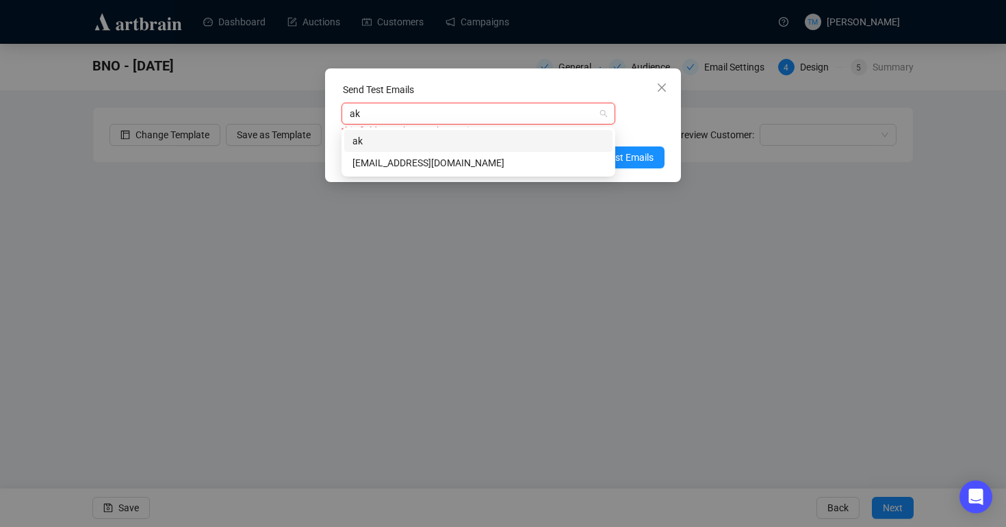
type input "aki"
click at [405, 164] on div "[EMAIL_ADDRESS][DOMAIN_NAME]" at bounding box center [478, 162] width 252 height 15
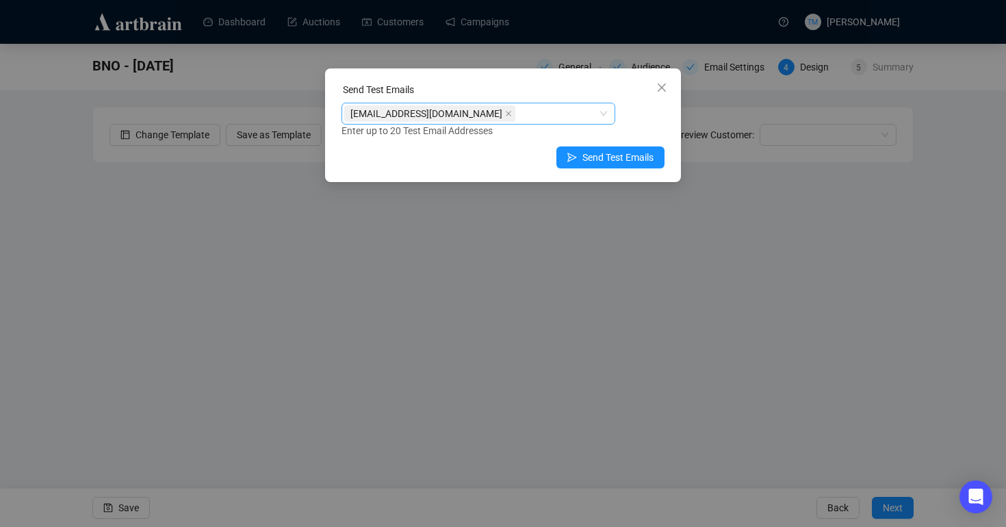
click at [656, 119] on div "[EMAIL_ADDRESS][DOMAIN_NAME] Enter up to 20 Test Email Addresses" at bounding box center [503, 121] width 323 height 36
click at [604, 151] on span "Send Test Emails" at bounding box center [617, 157] width 71 height 15
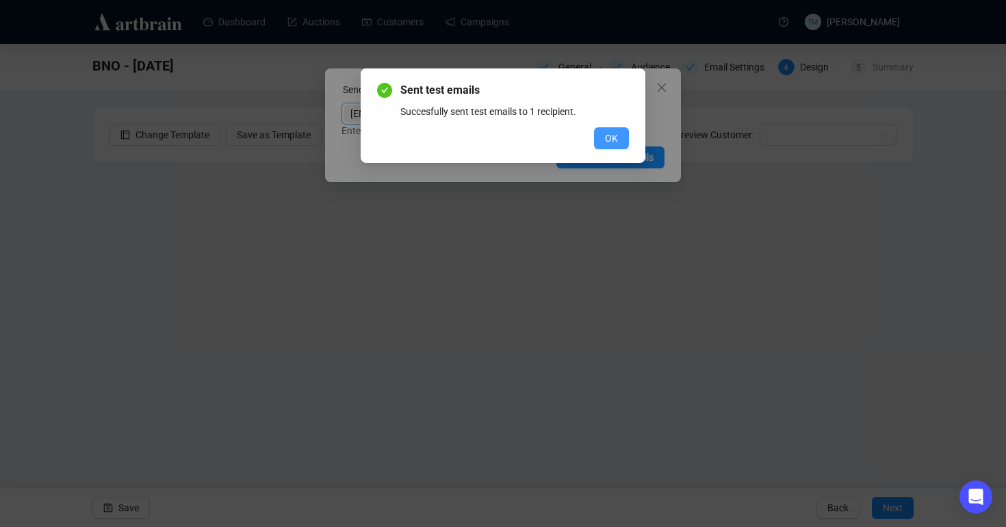
click at [612, 140] on span "OK" at bounding box center [611, 138] width 13 height 15
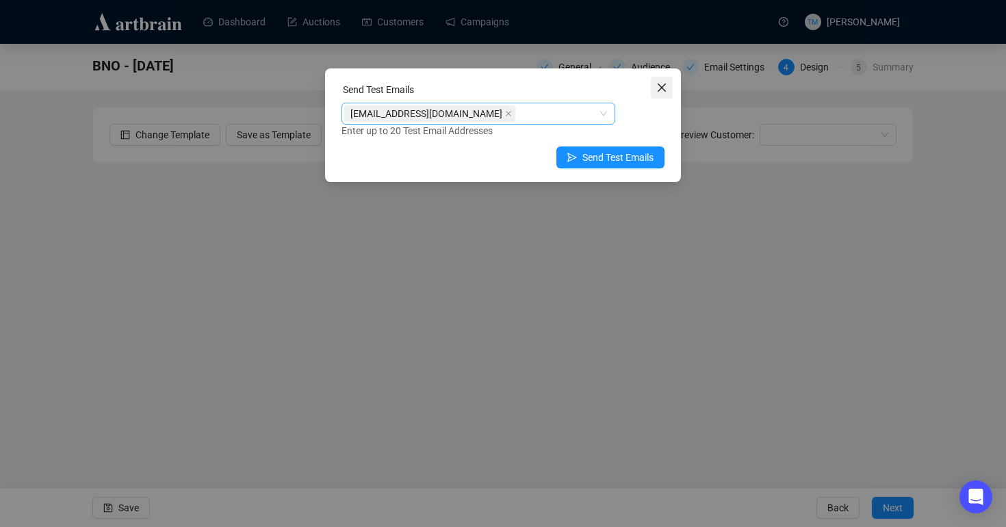
click at [659, 90] on icon "close" at bounding box center [662, 88] width 8 height 8
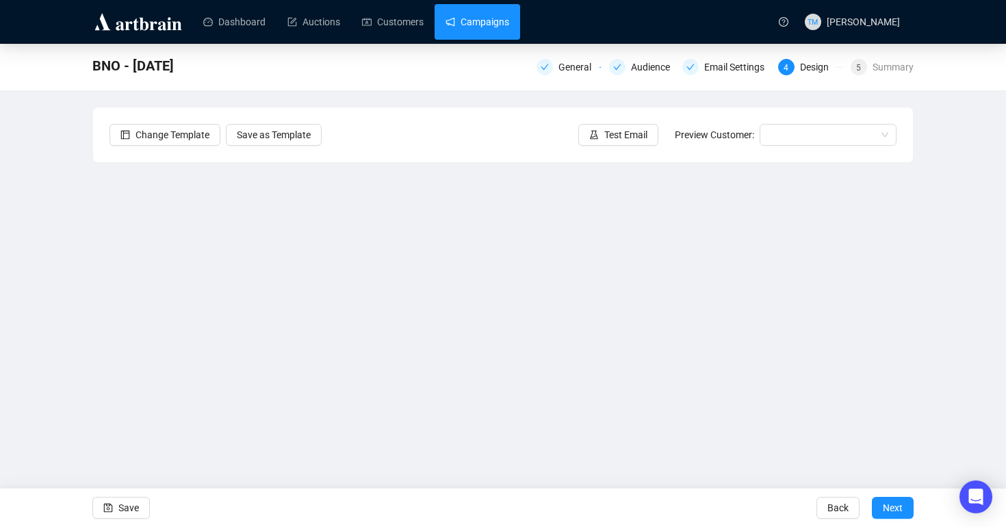
click at [500, 14] on link "Campaigns" at bounding box center [478, 22] width 64 height 36
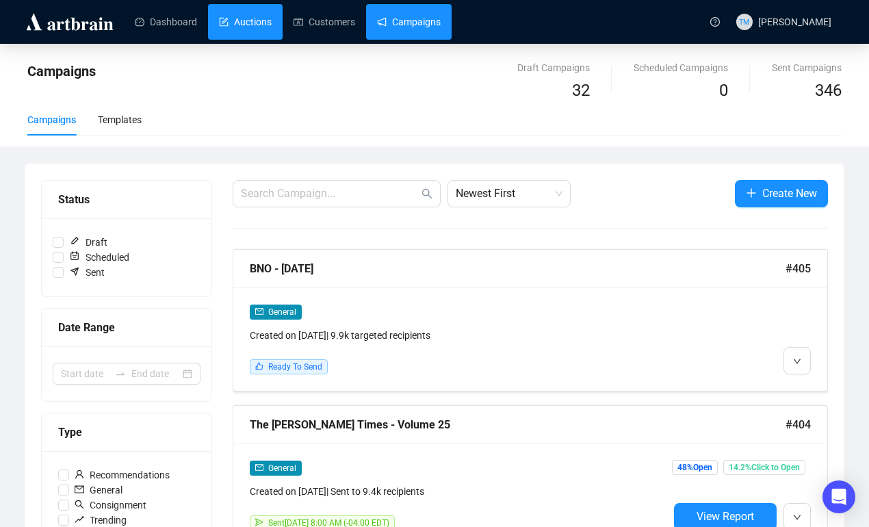
click at [219, 17] on link "Auctions" at bounding box center [245, 22] width 53 height 36
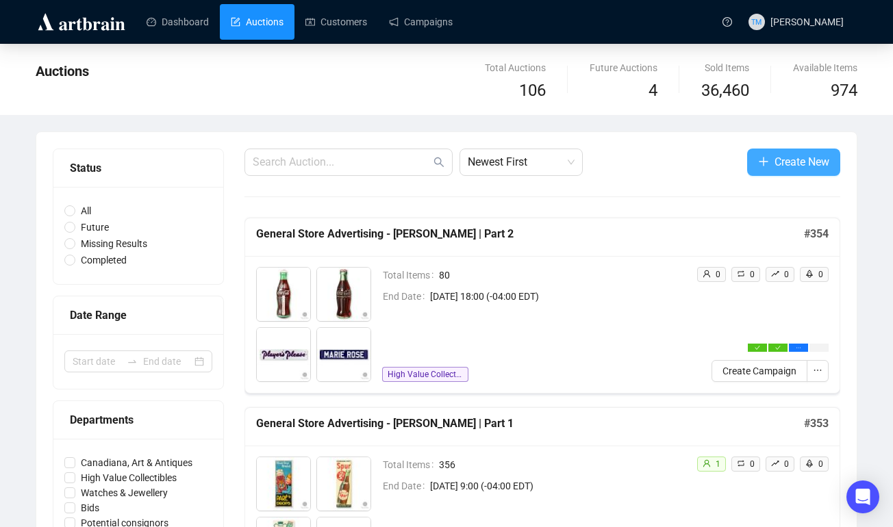
click at [758, 164] on icon "plus" at bounding box center [763, 161] width 11 height 11
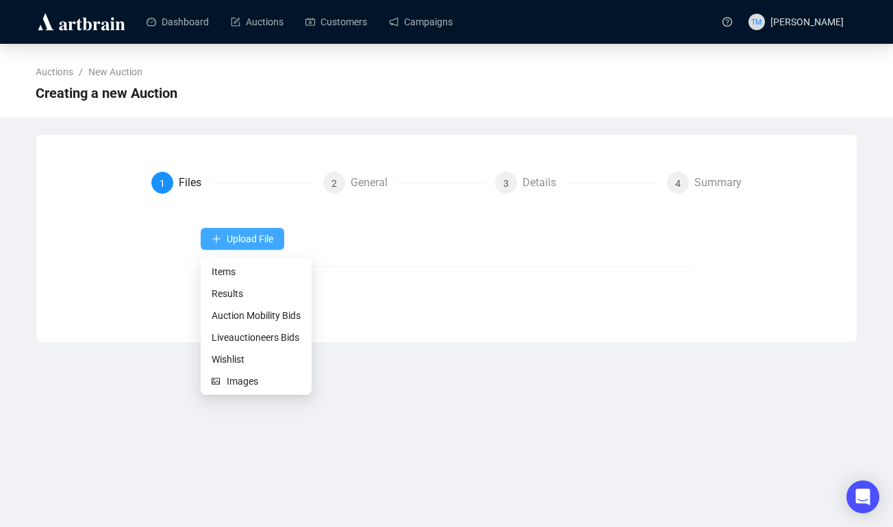
click at [209, 236] on button "Upload File" at bounding box center [243, 239] width 84 height 22
click at [214, 275] on span "Items" at bounding box center [255, 271] width 89 height 15
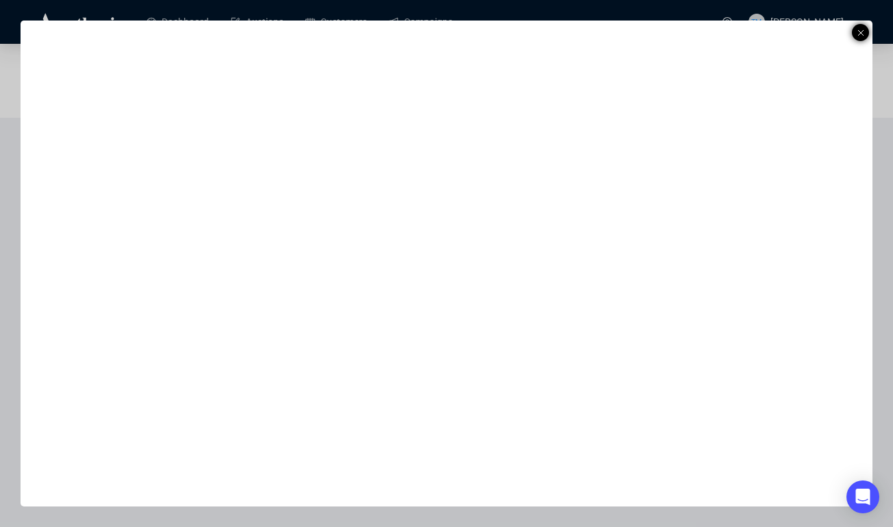
click at [863, 31] on div at bounding box center [859, 32] width 17 height 17
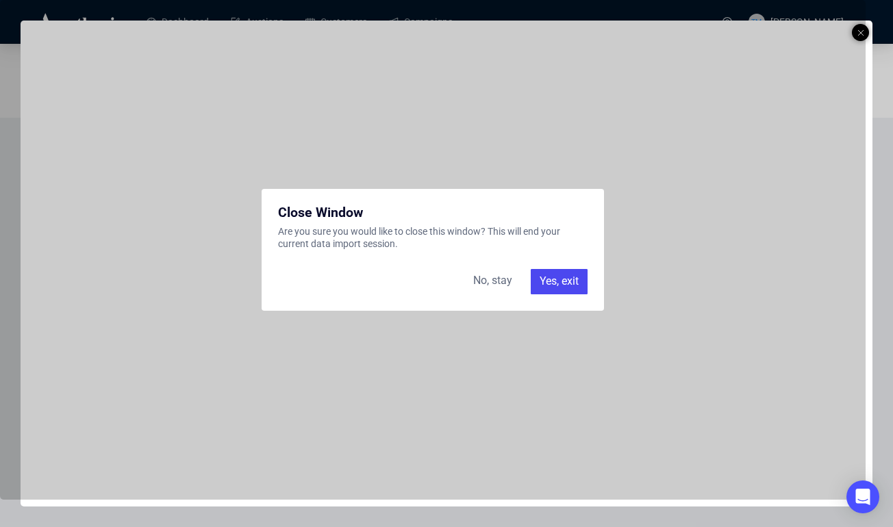
click at [547, 281] on div "Yes, exit" at bounding box center [558, 281] width 57 height 25
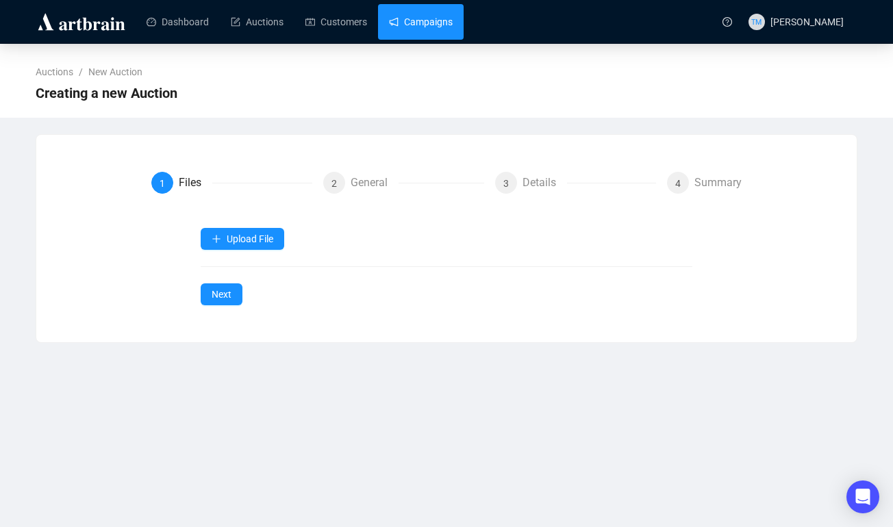
click at [446, 27] on link "Campaigns" at bounding box center [421, 22] width 64 height 36
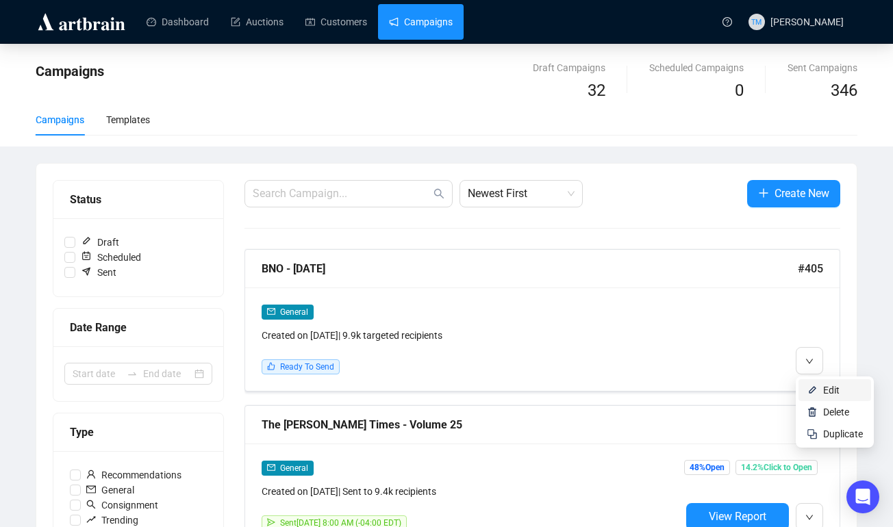
click at [820, 386] on li "Edit" at bounding box center [834, 390] width 73 height 22
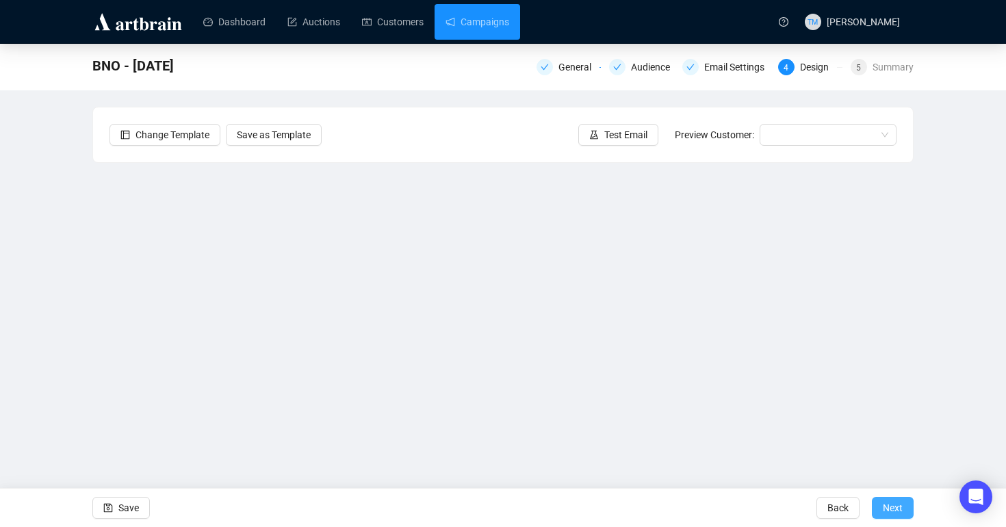
click at [885, 508] on span "Next" at bounding box center [893, 508] width 20 height 38
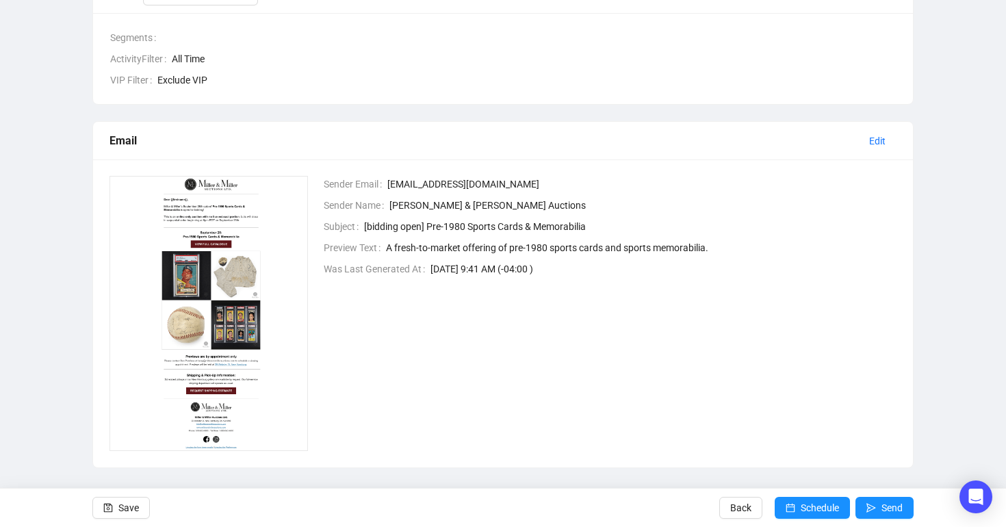
scroll to position [237, 0]
click at [805, 504] on span "Schedule" at bounding box center [820, 508] width 38 height 38
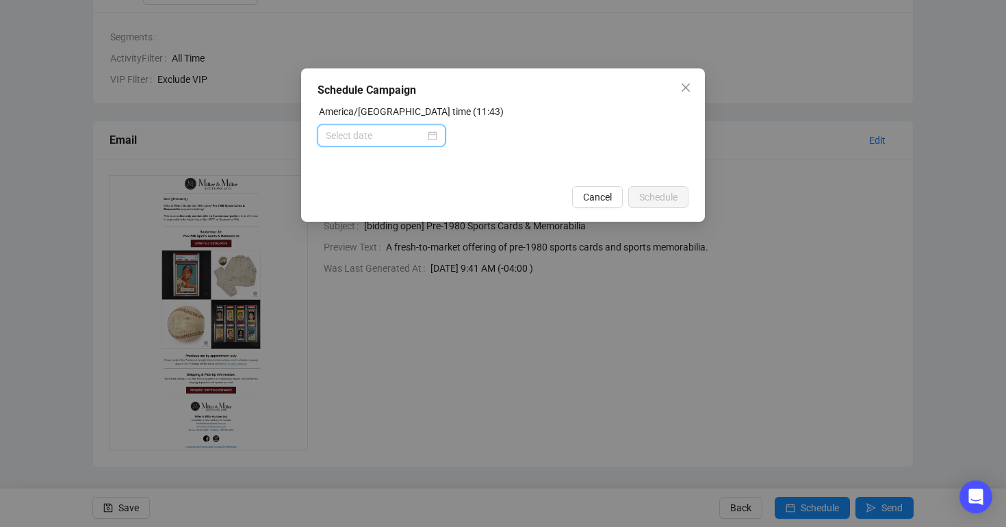
click at [379, 137] on input at bounding box center [375, 135] width 99 height 15
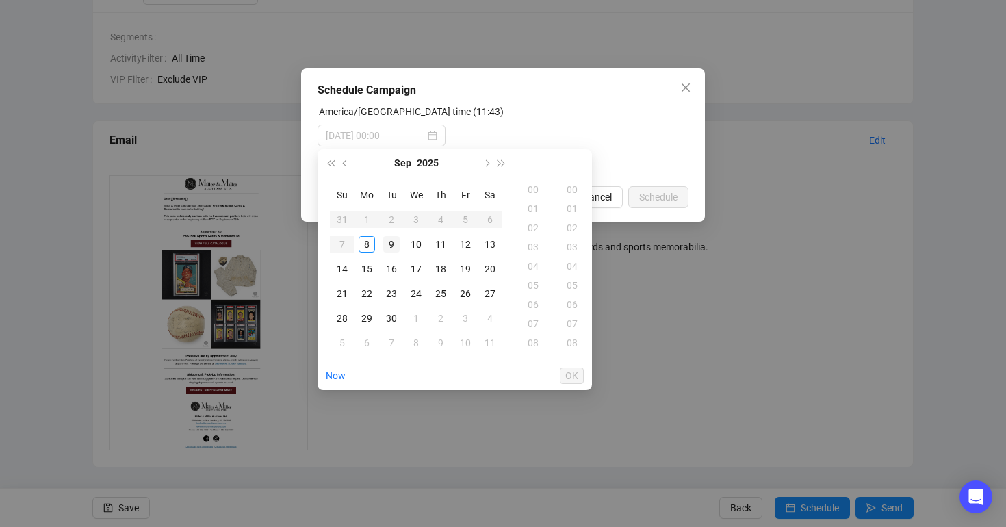
click at [387, 244] on div "9" at bounding box center [391, 244] width 16 height 16
click at [539, 343] on div "08" at bounding box center [534, 342] width 33 height 19
type input "[DATE] 08:00"
click at [570, 374] on span "OK" at bounding box center [571, 376] width 13 height 26
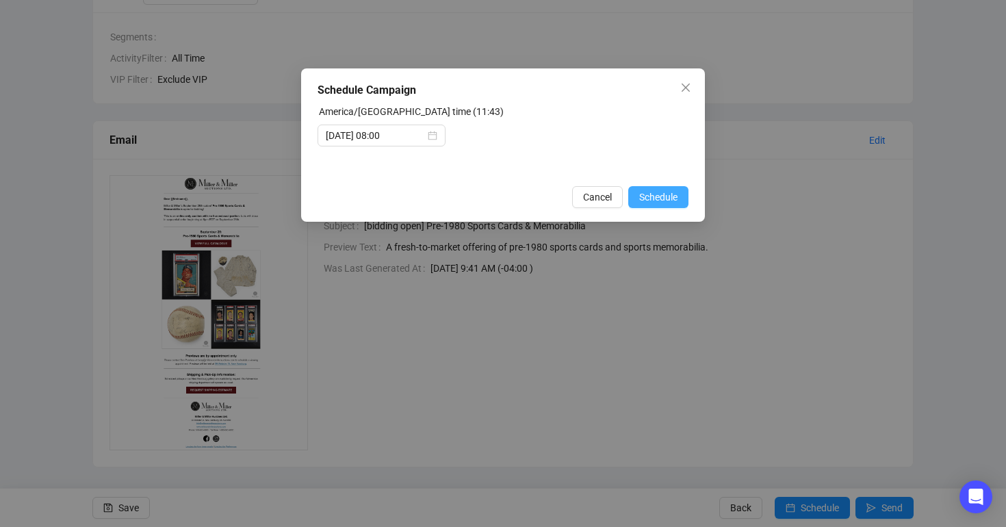
click at [650, 201] on span "Schedule" at bounding box center [658, 197] width 38 height 15
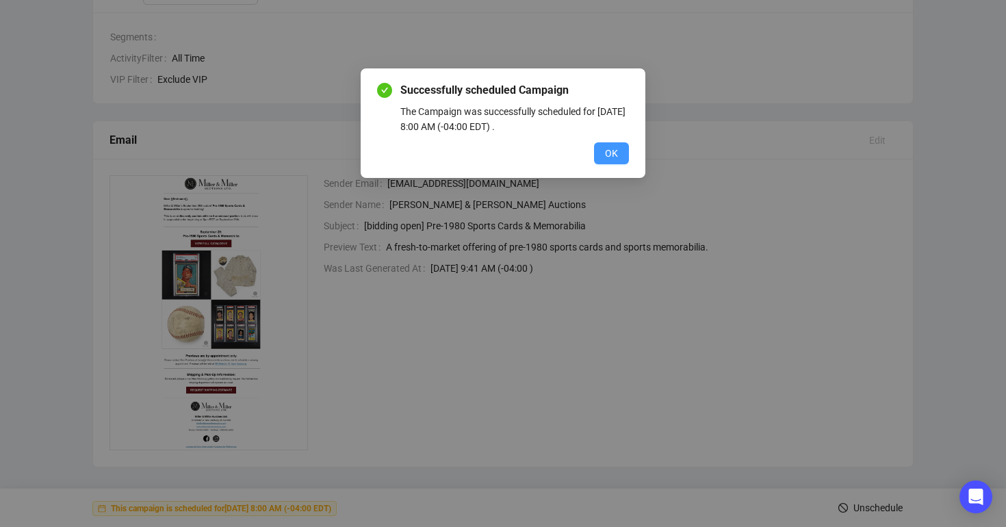
click at [616, 149] on span "OK" at bounding box center [611, 153] width 13 height 15
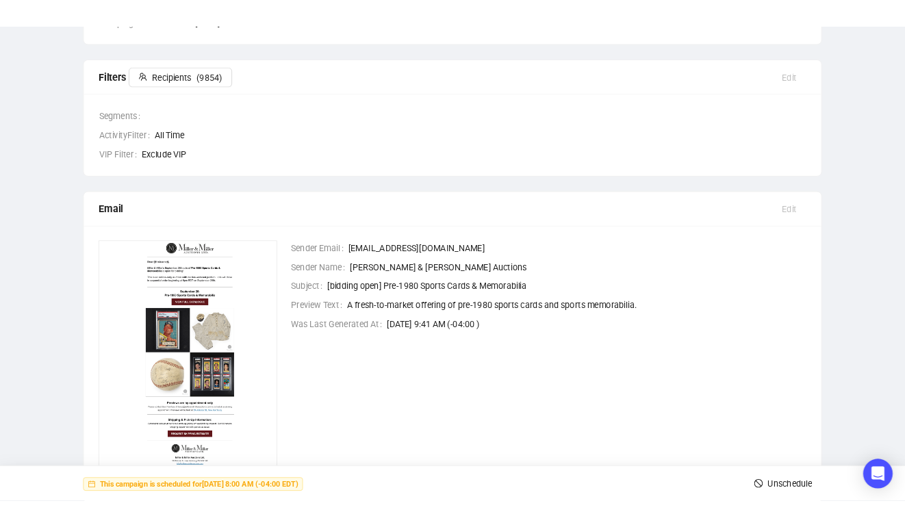
scroll to position [0, 0]
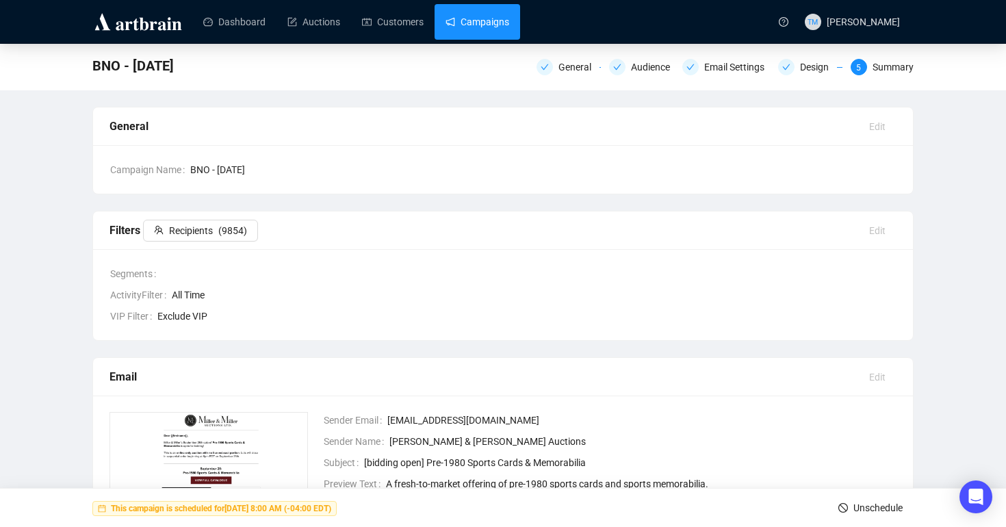
click at [478, 23] on link "Campaigns" at bounding box center [478, 22] width 64 height 36
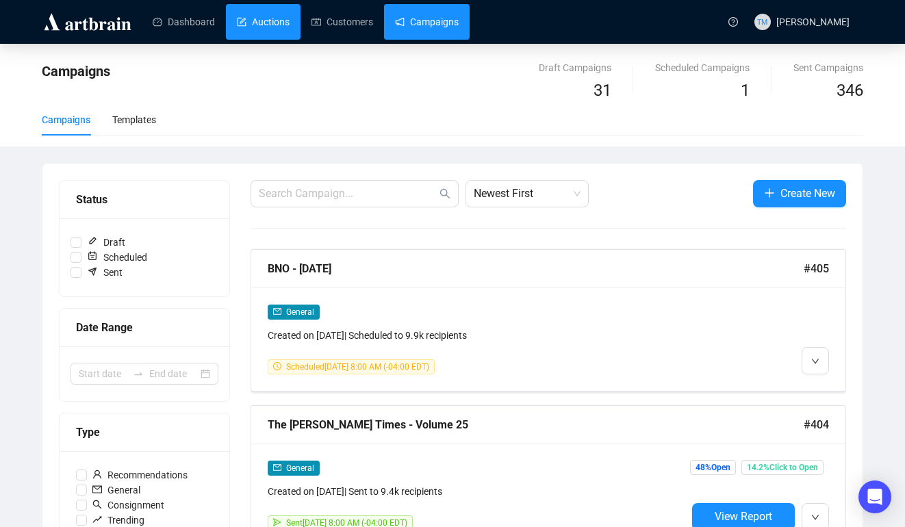
click at [256, 16] on link "Auctions" at bounding box center [263, 22] width 53 height 36
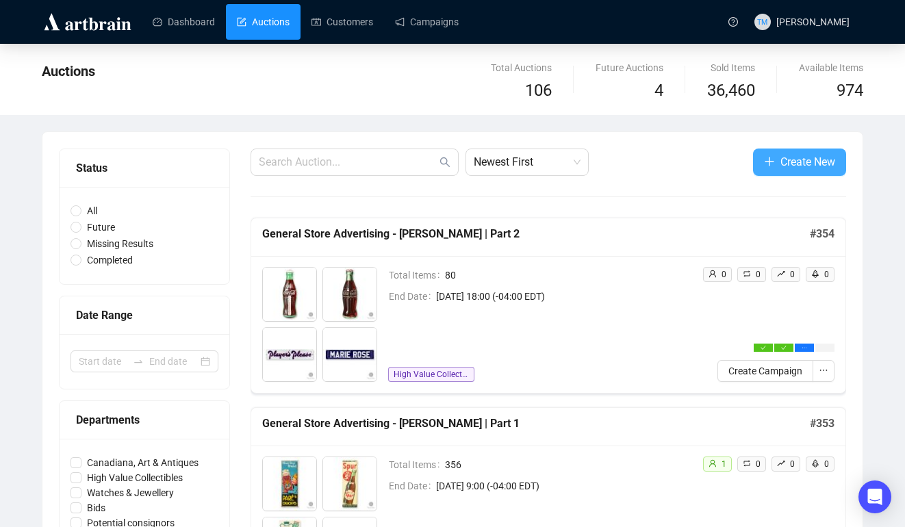
click at [764, 157] on icon "plus" at bounding box center [769, 161] width 11 height 11
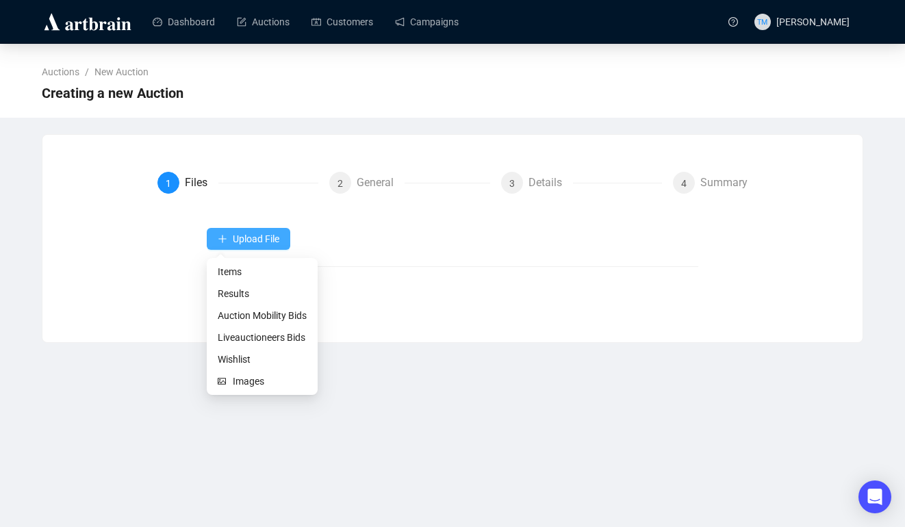
click at [221, 239] on icon "plus" at bounding box center [223, 239] width 10 height 10
click at [224, 272] on span "Items" at bounding box center [262, 271] width 89 height 15
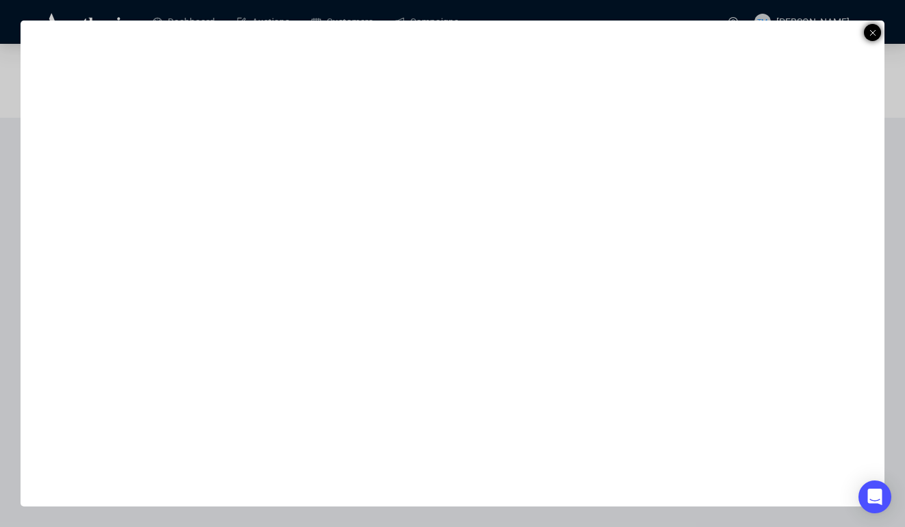
click at [872, 29] on icon at bounding box center [872, 33] width 7 height 16
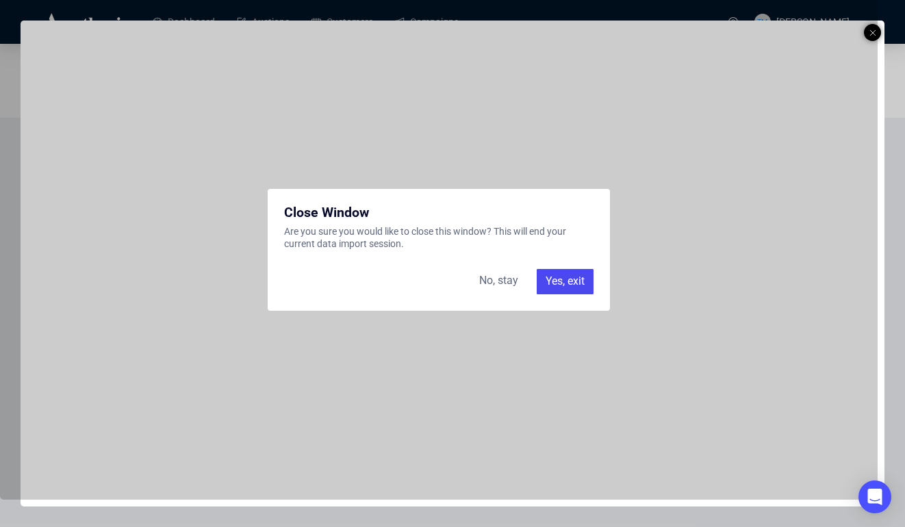
click at [501, 279] on div "No, stay" at bounding box center [498, 281] width 55 height 25
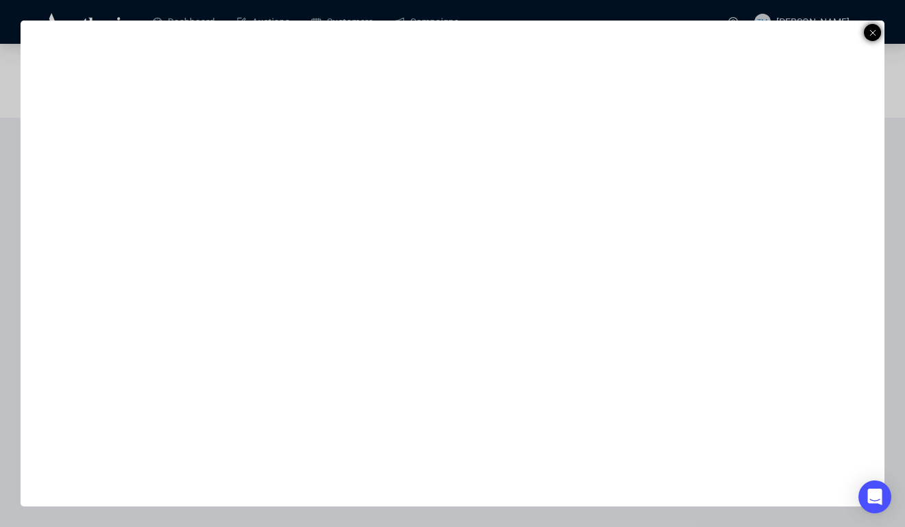
click at [877, 33] on div at bounding box center [872, 32] width 17 height 17
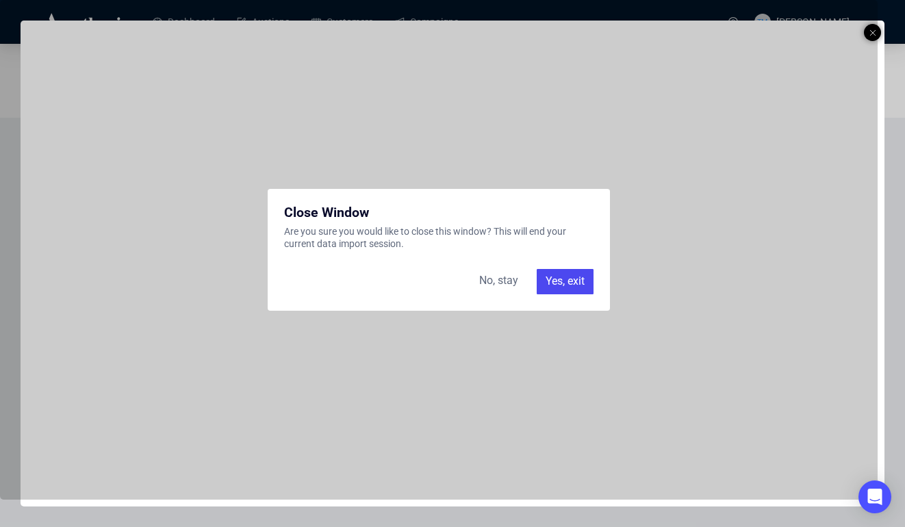
click at [576, 279] on div "Yes, exit" at bounding box center [565, 281] width 57 height 25
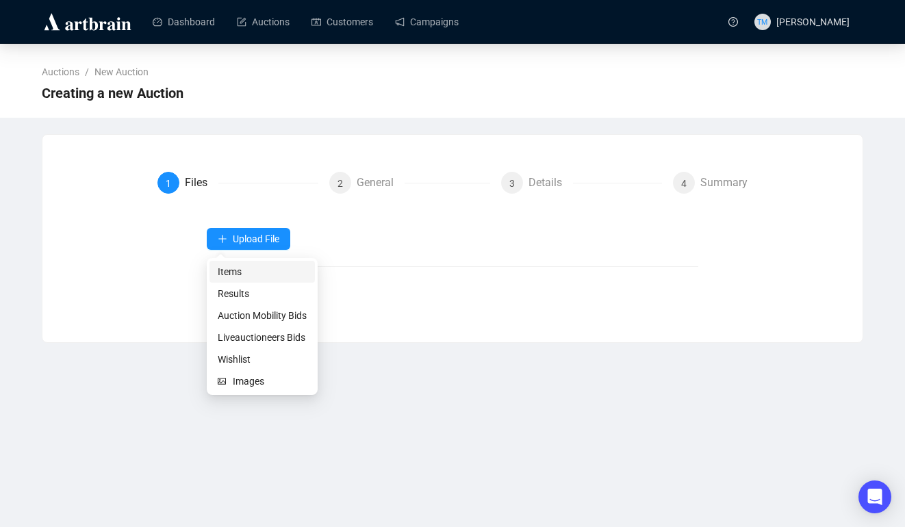
click at [233, 272] on span "Items" at bounding box center [262, 271] width 89 height 15
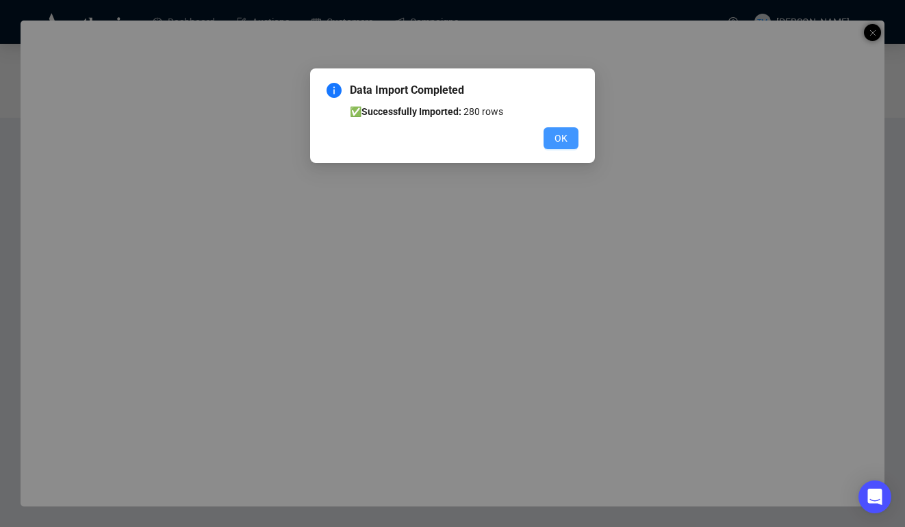
click at [563, 134] on span "OK" at bounding box center [560, 138] width 13 height 15
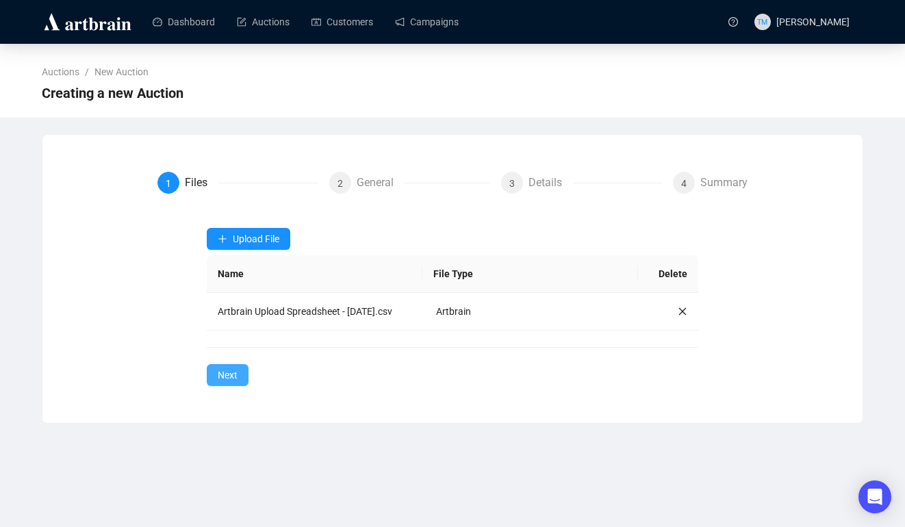
click at [235, 377] on span "Next" at bounding box center [228, 375] width 20 height 15
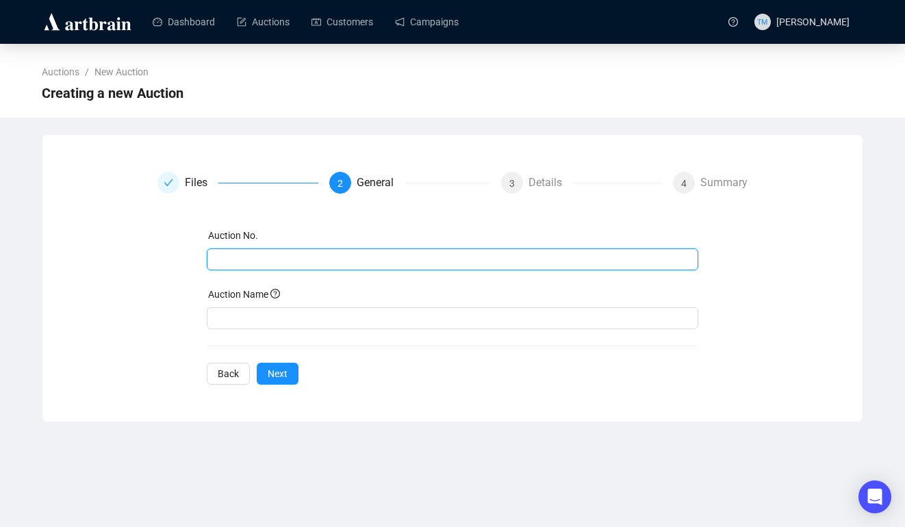
click at [282, 264] on input "text" at bounding box center [451, 259] width 473 height 15
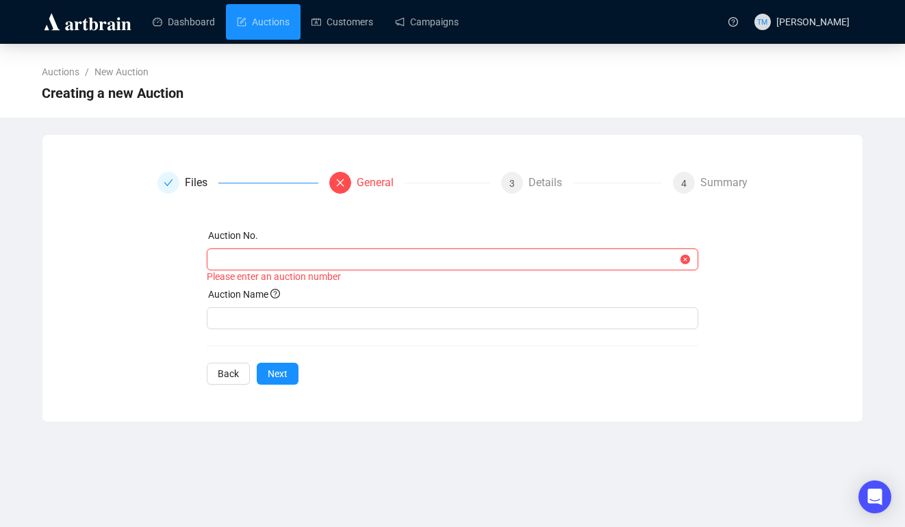
click at [422, 262] on input "text" at bounding box center [446, 259] width 463 height 15
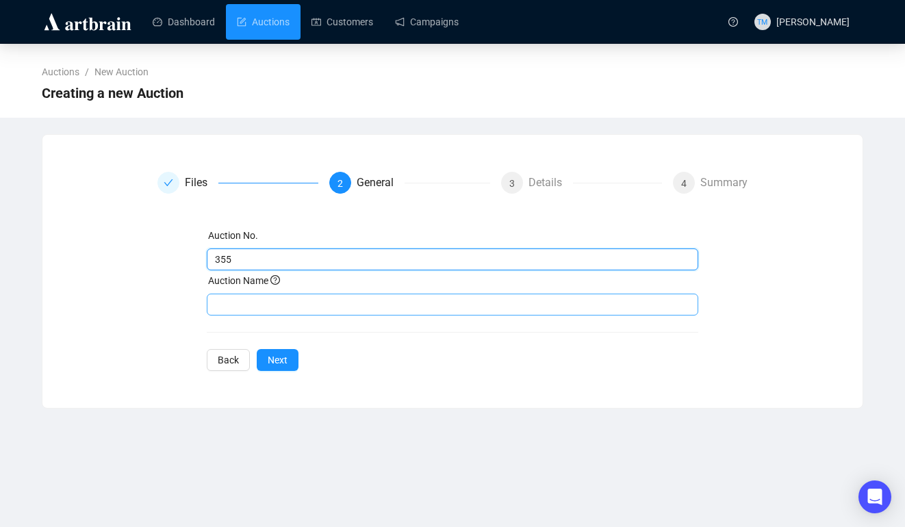
type input "355"
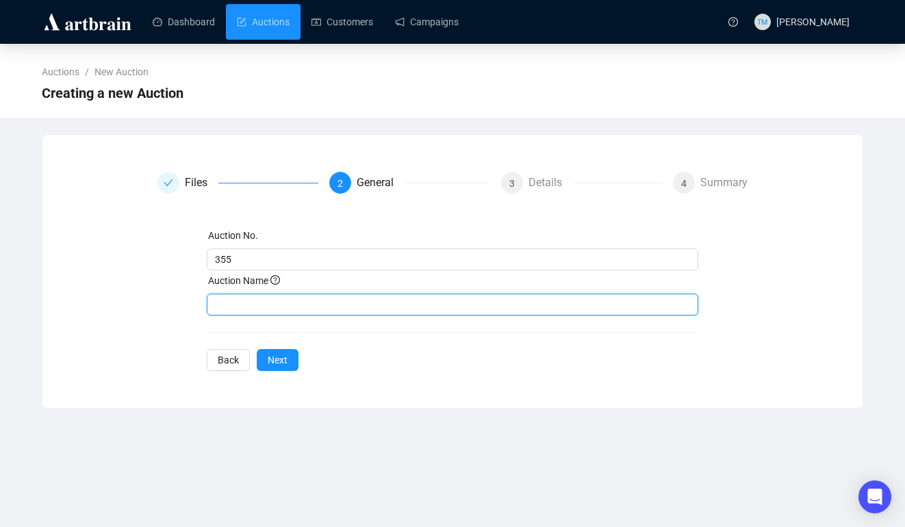
click at [340, 309] on input "text" at bounding box center [453, 305] width 492 height 22
type input "Pre-1980 Sports Cards & Memorabilia"
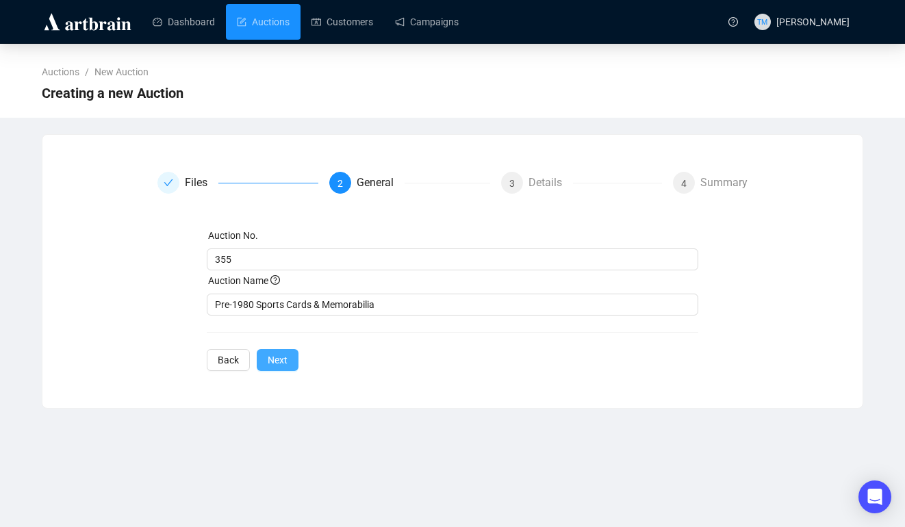
click at [272, 360] on span "Next" at bounding box center [278, 359] width 20 height 15
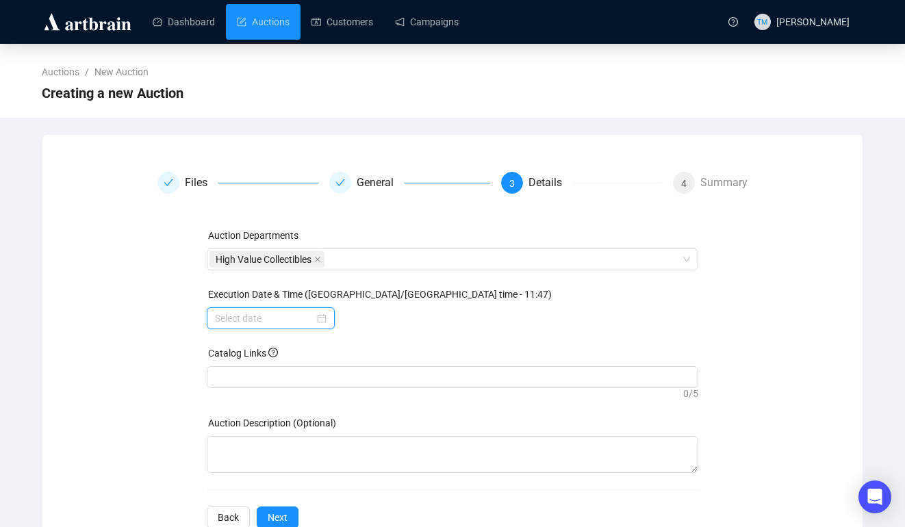
click at [256, 323] on input at bounding box center [264, 318] width 99 height 15
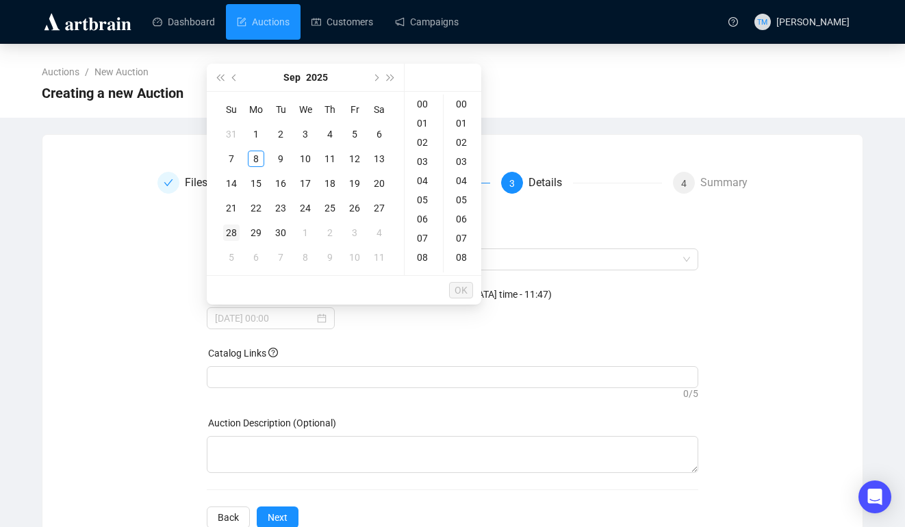
click at [233, 235] on div "28" at bounding box center [231, 232] width 16 height 16
click at [426, 254] on div "18" at bounding box center [423, 254] width 33 height 19
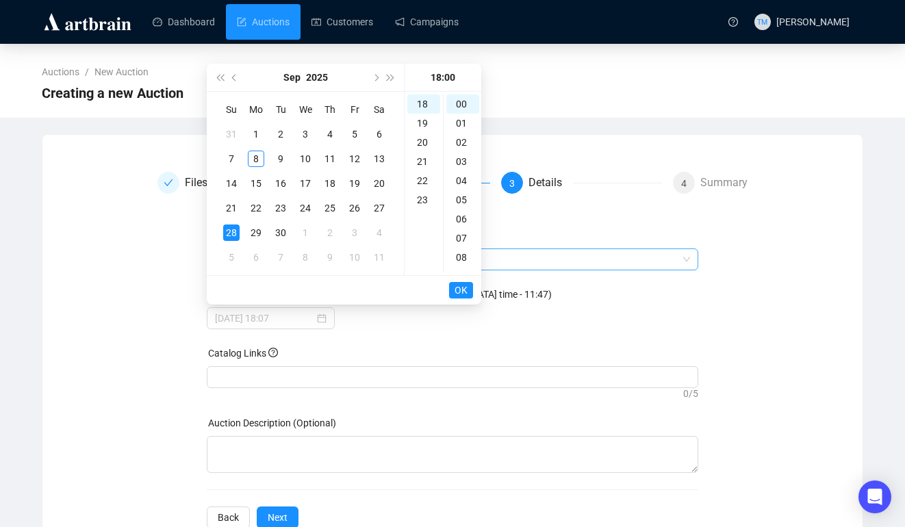
type input "2025-09-28 18:00"
click at [457, 292] on span "OK" at bounding box center [460, 290] width 13 height 26
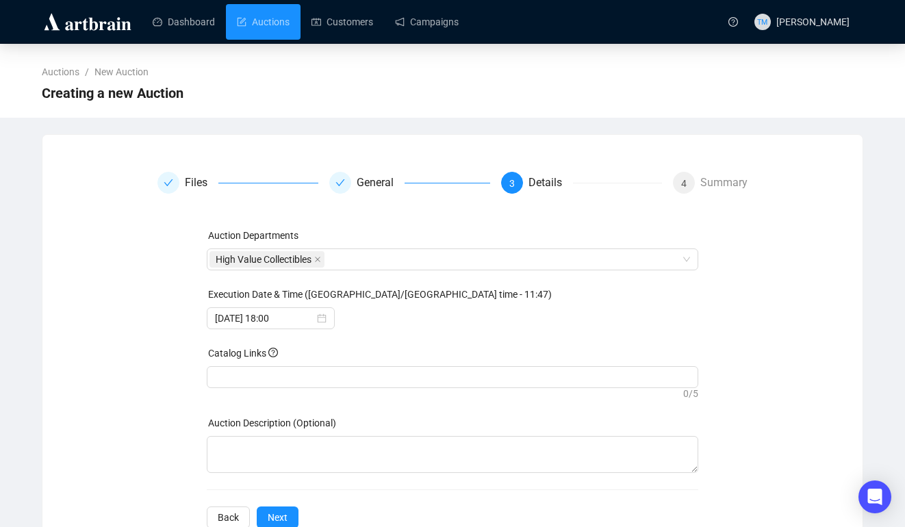
scroll to position [39, 0]
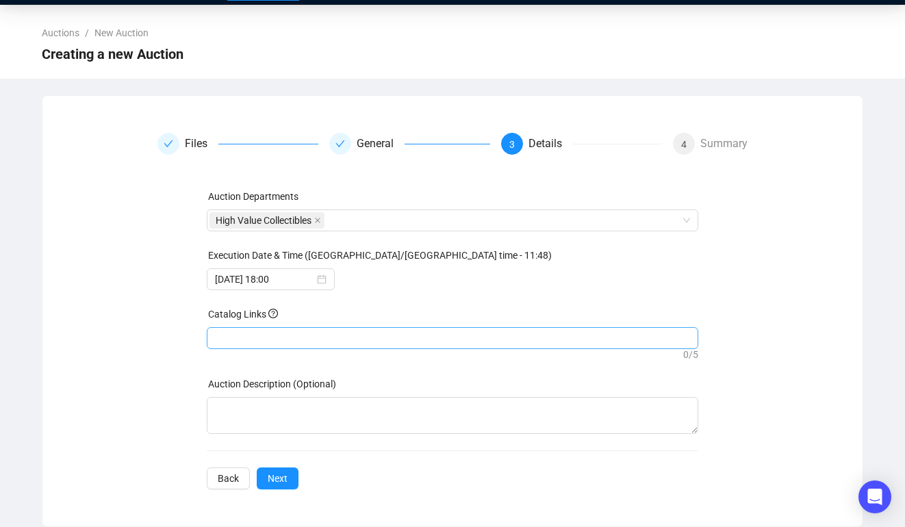
click at [313, 340] on div at bounding box center [452, 338] width 487 height 19
paste input "https://live.millerandmillerauctions.com/auctions/4-HV008I/pre-1980-sports-card…"
type input "https://live.millerandmillerauctions.com/auctions/4-HV008I/pre-1980-sports-card…"
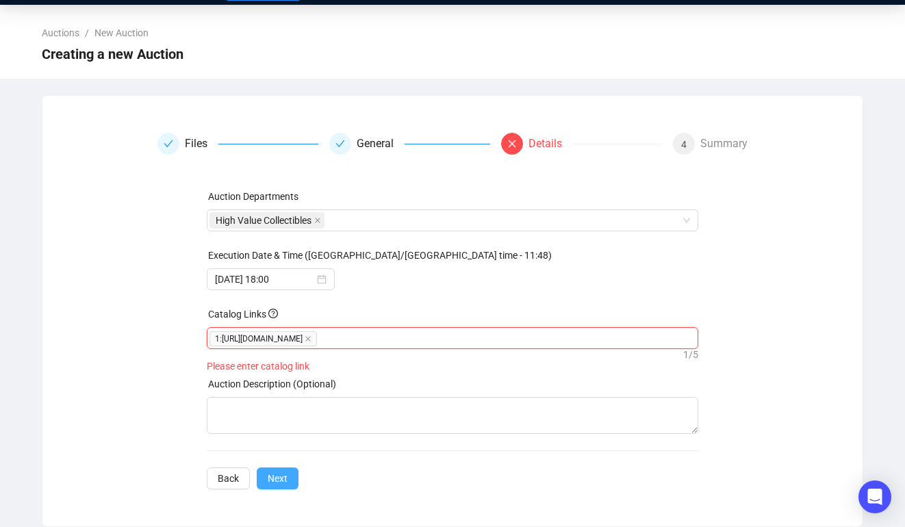
click at [289, 476] on button "Next" at bounding box center [278, 478] width 42 height 22
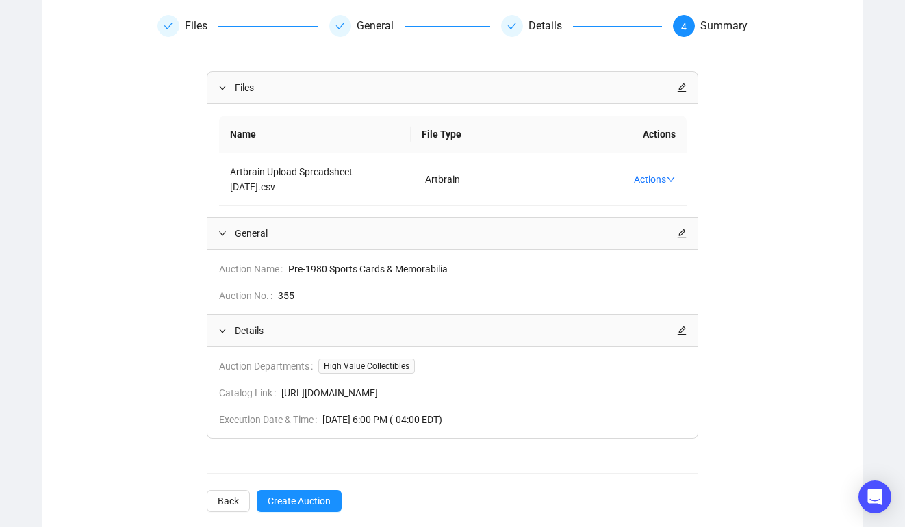
scroll to position [194, 0]
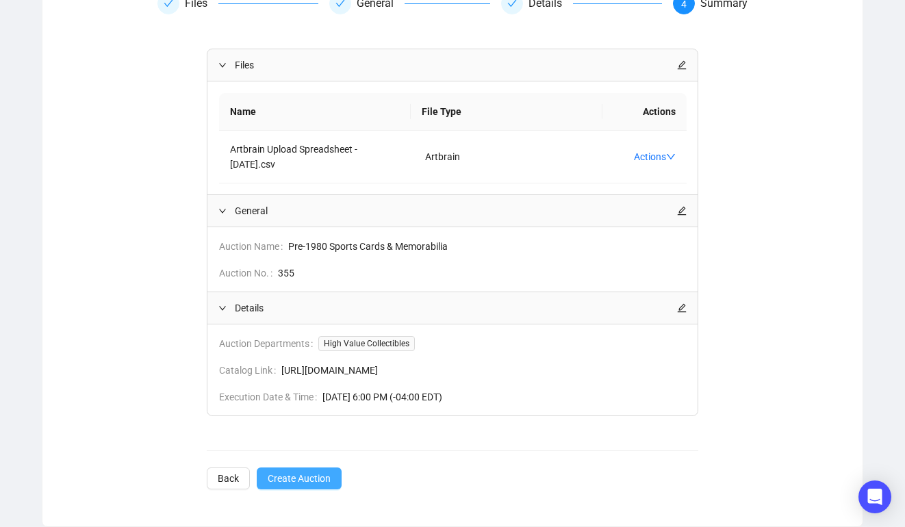
click at [298, 483] on span "Create Auction" at bounding box center [299, 478] width 63 height 15
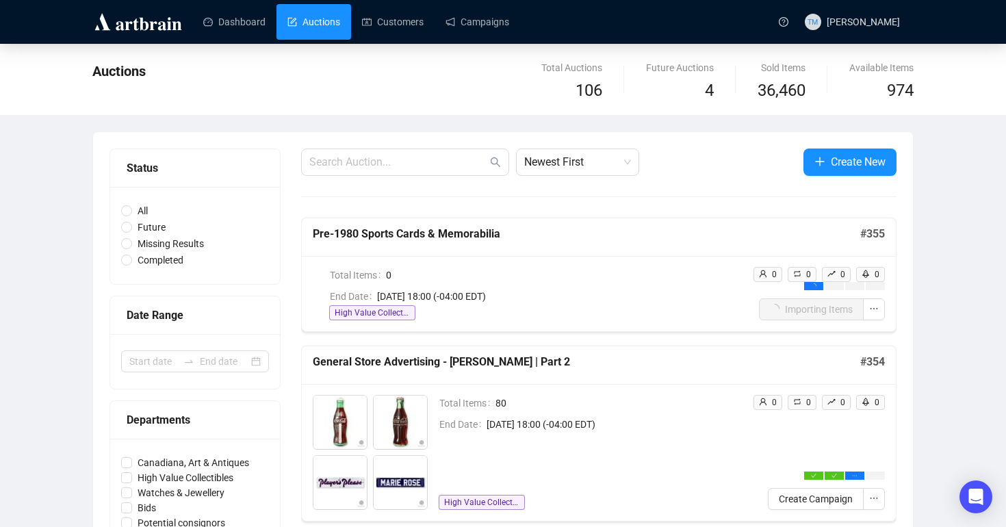
click at [317, 25] on link "Auctions" at bounding box center [313, 22] width 53 height 36
click at [412, 25] on link "Customers" at bounding box center [393, 22] width 62 height 36
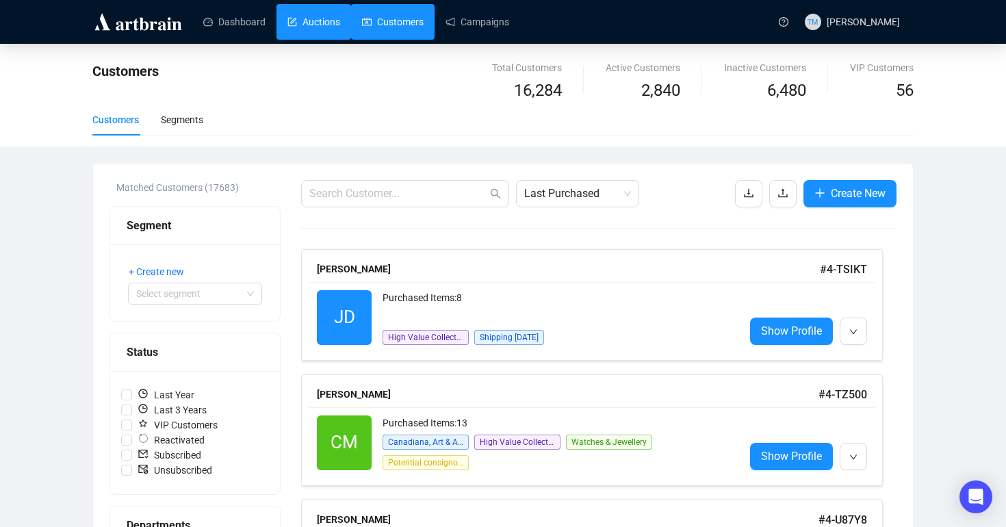
click at [327, 23] on link "Auctions" at bounding box center [313, 22] width 53 height 36
